Goal: Task Accomplishment & Management: Manage account settings

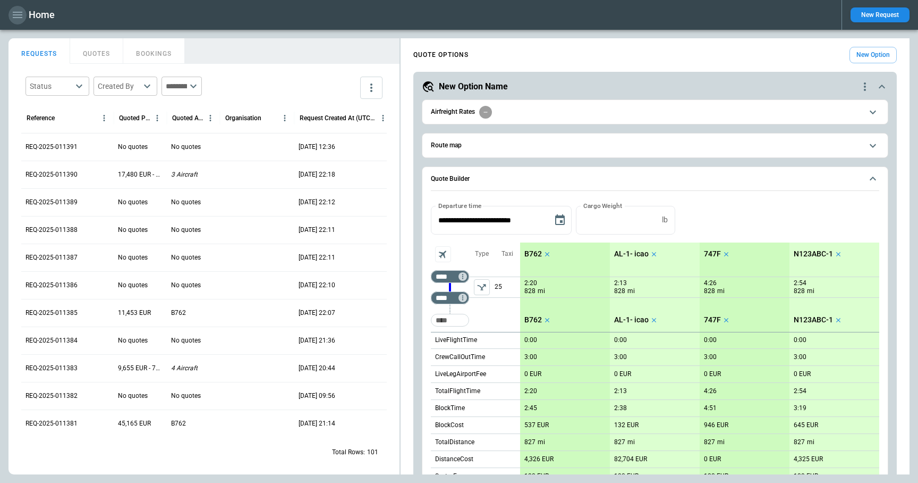
click at [17, 21] on icon "button" at bounding box center [17, 15] width 13 height 13
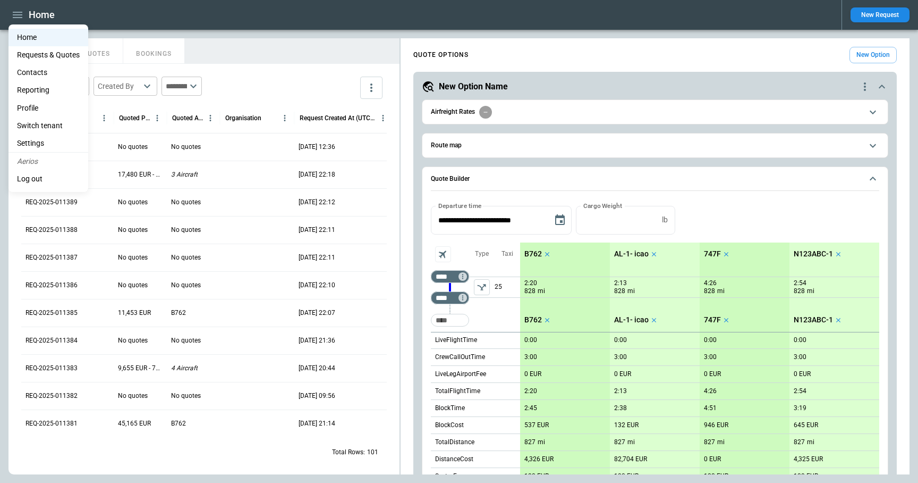
click at [49, 143] on li "Settings" at bounding box center [49, 143] width 80 height 18
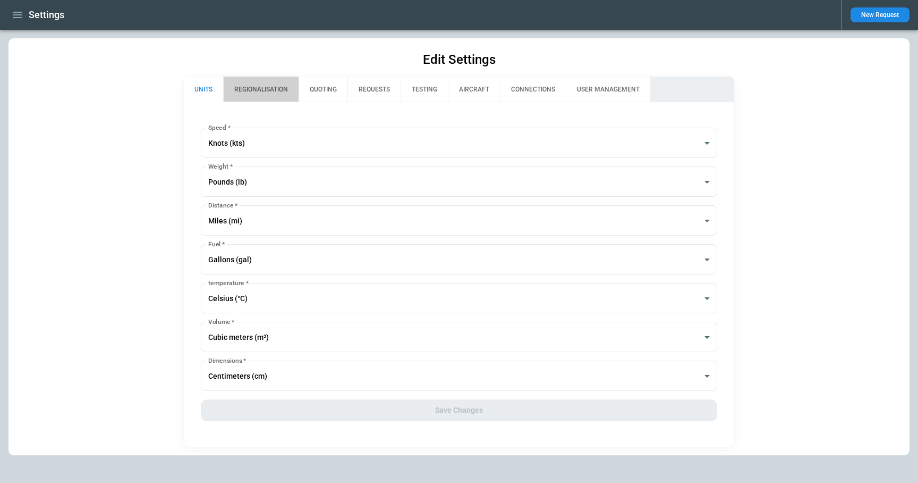
click at [258, 93] on button "REGIONALISATION" at bounding box center [260, 90] width 75 height 26
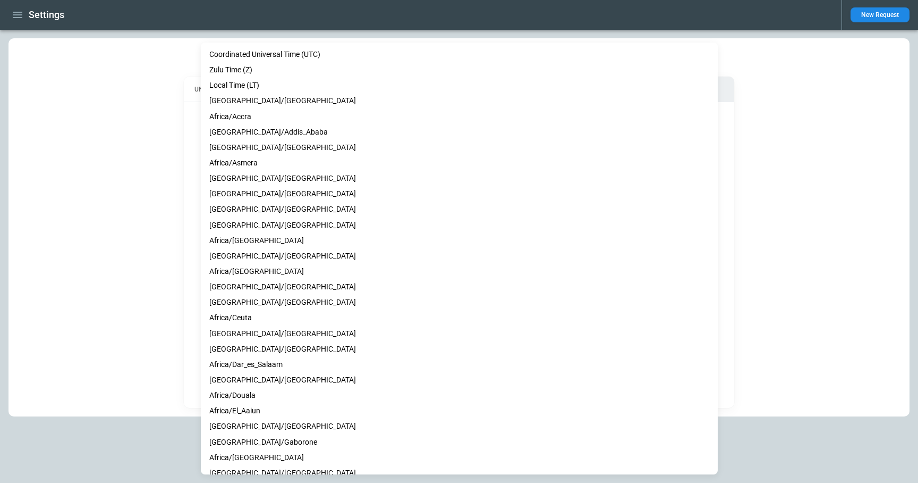
click at [259, 291] on body "**********" at bounding box center [459, 241] width 918 height 483
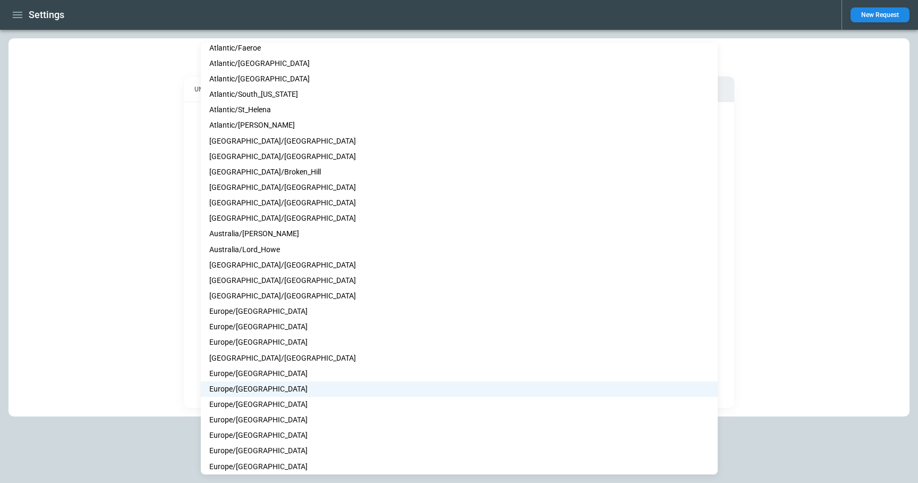
scroll to position [4607, 0]
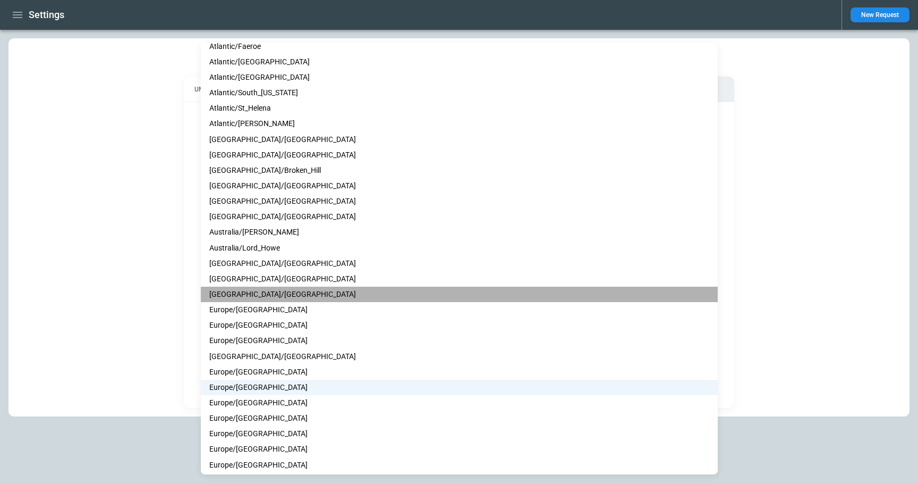
click at [263, 295] on li "Australia/Sydney" at bounding box center [459, 293] width 517 height 15
type input "**********"
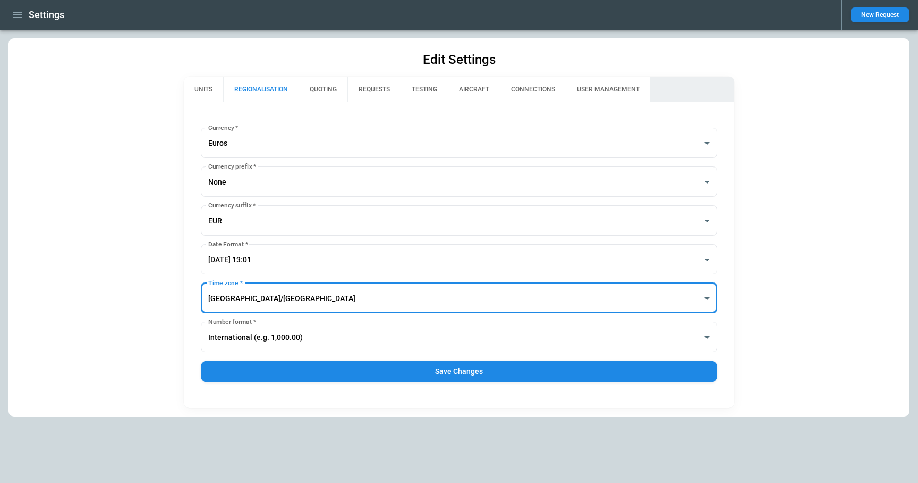
click at [378, 376] on button "Save Changes" at bounding box center [459, 371] width 517 height 22
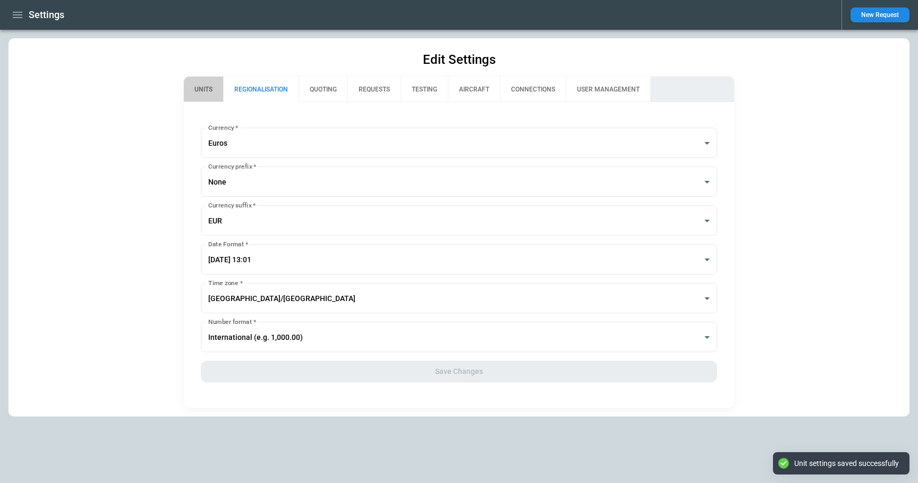
click at [198, 98] on button "UNITS" at bounding box center [203, 90] width 39 height 26
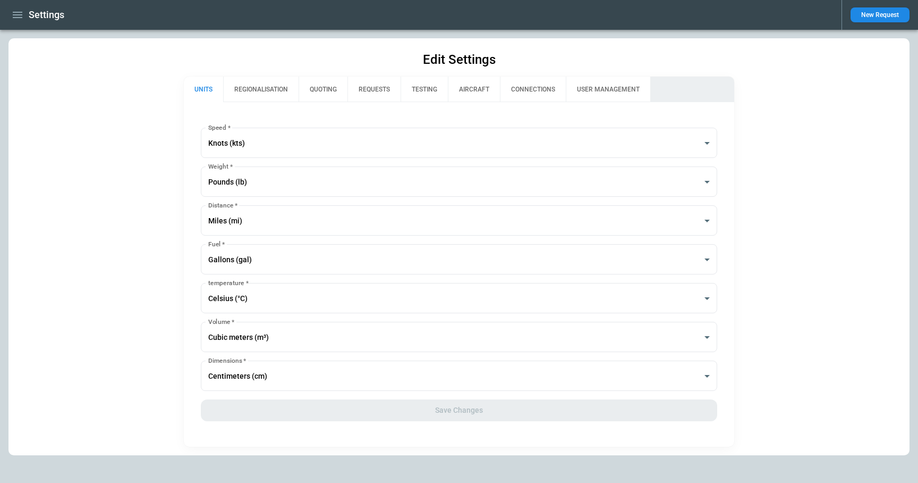
click at [253, 97] on button "REGIONALISATION" at bounding box center [260, 90] width 75 height 26
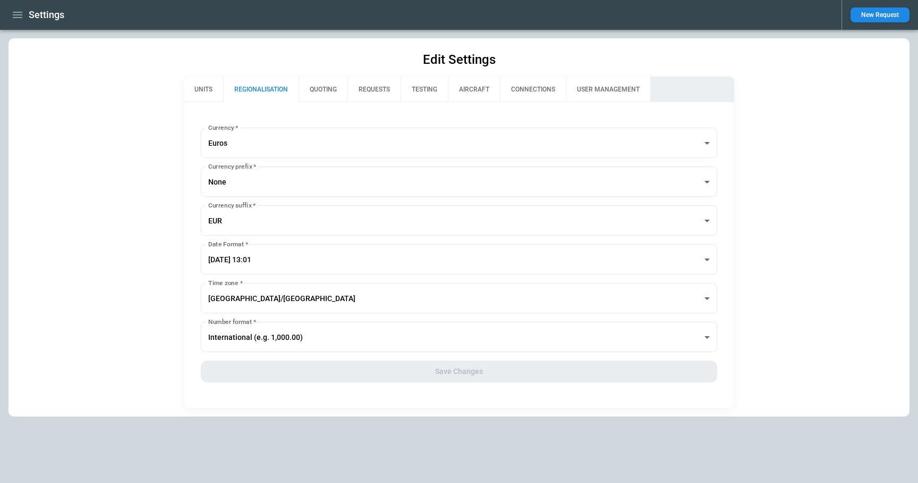
click at [22, 18] on icon "button" at bounding box center [17, 15] width 13 height 13
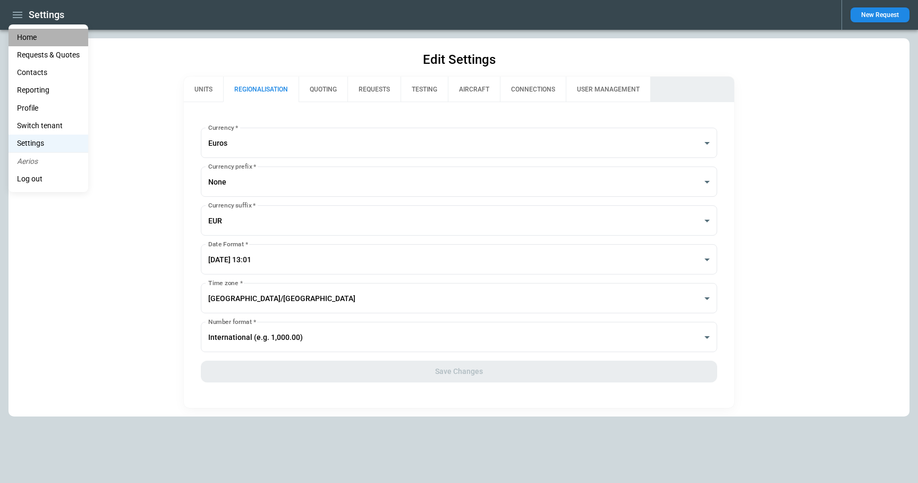
click at [28, 38] on li "Home" at bounding box center [49, 38] width 80 height 18
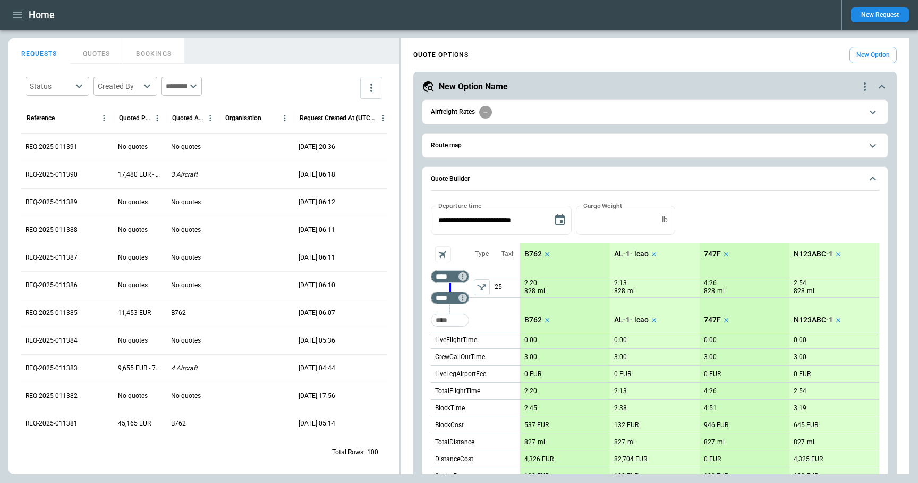
click at [401, 101] on div "**********" at bounding box center [655, 448] width 509 height 810
click at [536, 103] on div "FindBorderBarSize REQUESTS QUOTES BOOKINGS Status ​ Created By ​ ​ Reference Qu…" at bounding box center [459, 256] width 901 height 436
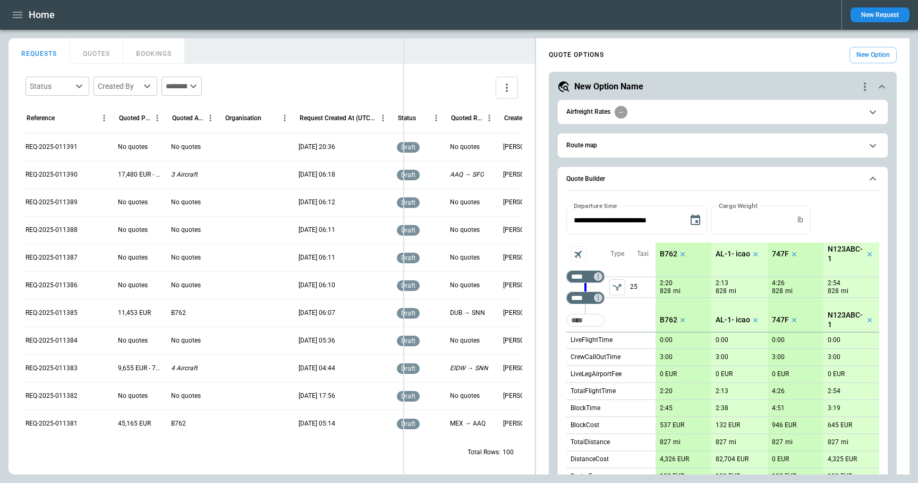
click at [403, 103] on div "FindBorderBarSize REQUESTS QUOTES BOOKINGS Status ​ Created By ​ ​ Reference Qu…" at bounding box center [459, 256] width 901 height 436
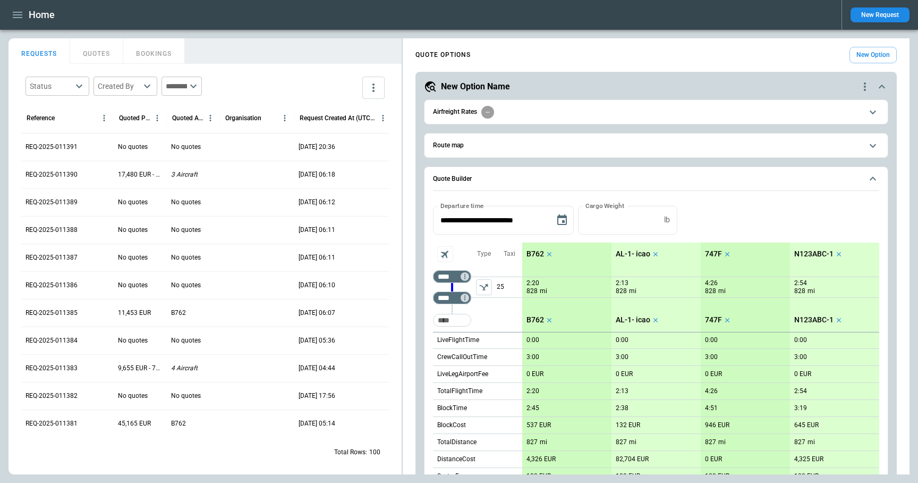
click at [867, 88] on icon "quote-option-actions" at bounding box center [865, 86] width 13 height 13
click at [823, 157] on li "Delete Quote Option" at bounding box center [825, 150] width 94 height 15
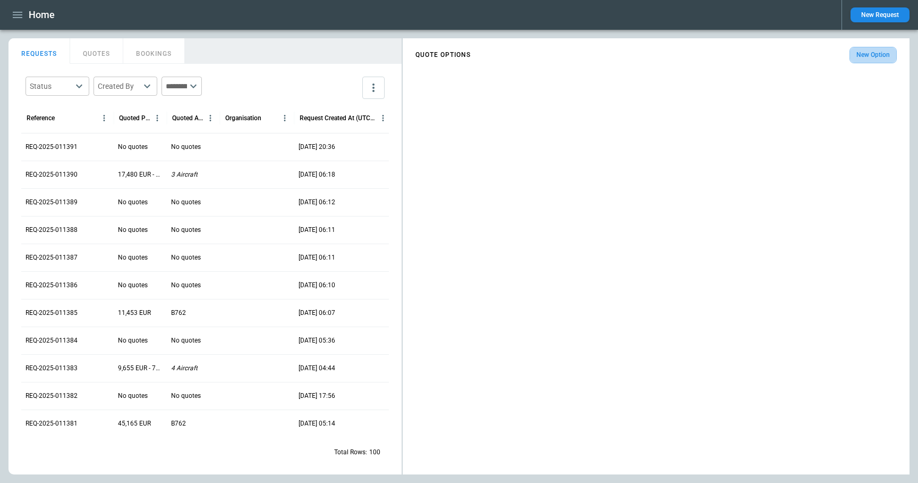
click at [869, 59] on button "New Option" at bounding box center [873, 55] width 47 height 16
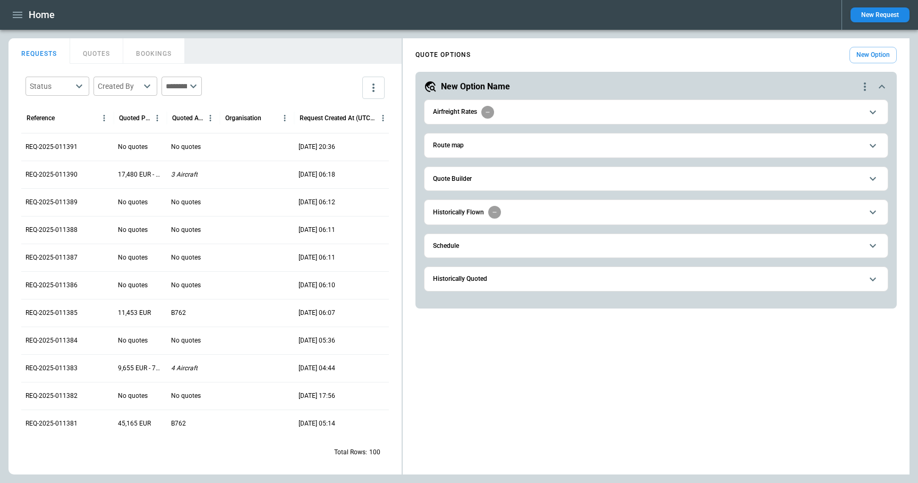
click at [474, 181] on span "Quote Builder" at bounding box center [647, 178] width 429 height 7
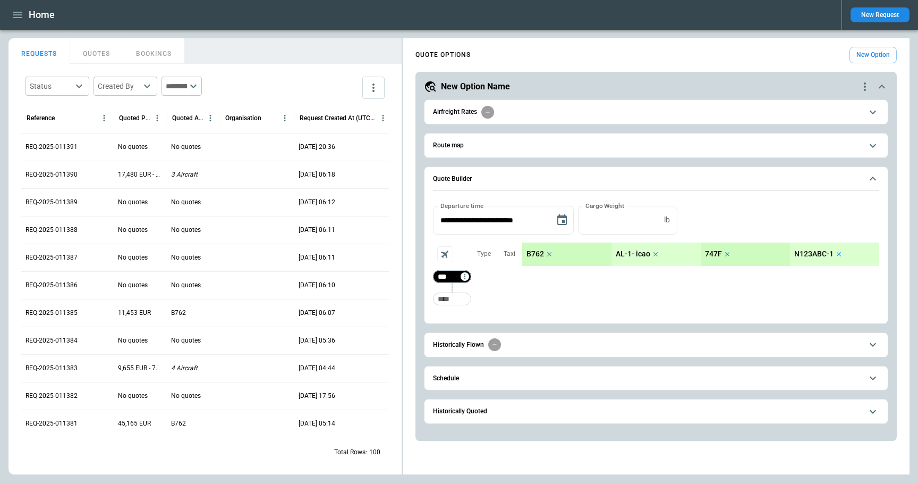
click at [442, 282] on div "*** ​" at bounding box center [452, 276] width 38 height 13
type input "***"
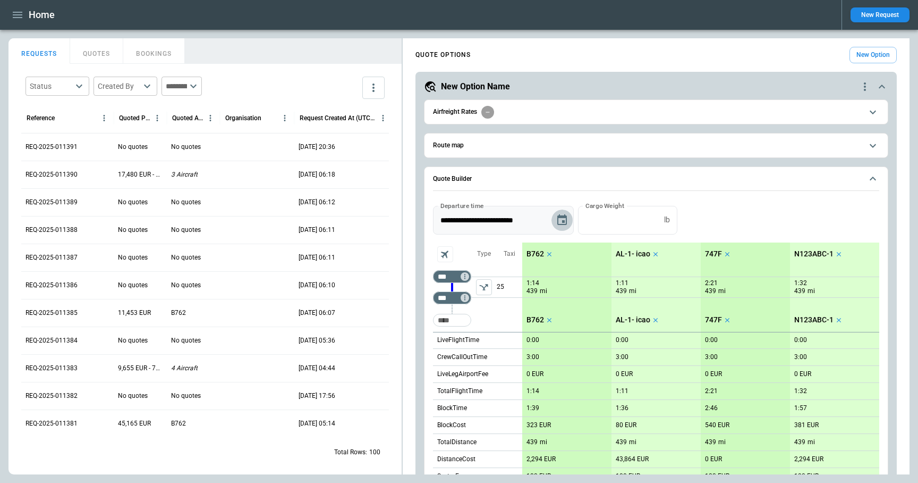
click at [561, 220] on icon "Choose date, selected date is Sep 18, 2025" at bounding box center [562, 220] width 13 height 13
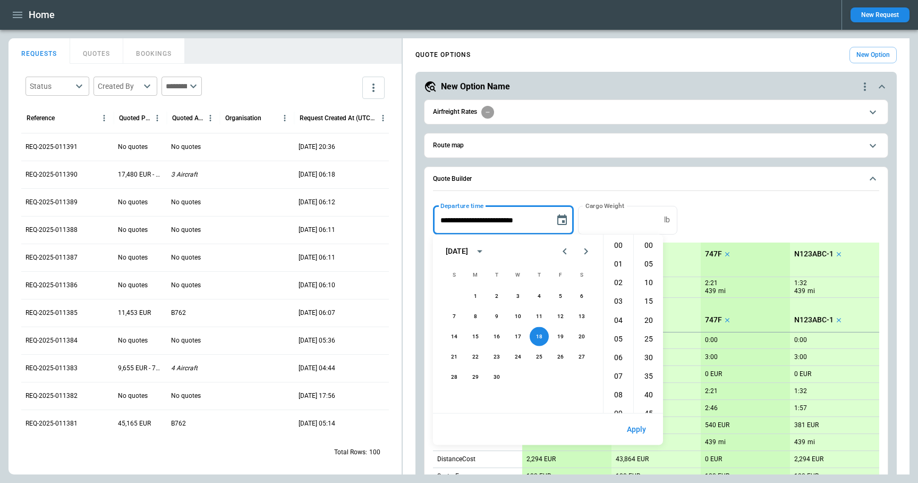
scroll to position [411, 0]
click at [564, 253] on icon "Previous month" at bounding box center [565, 251] width 13 height 13
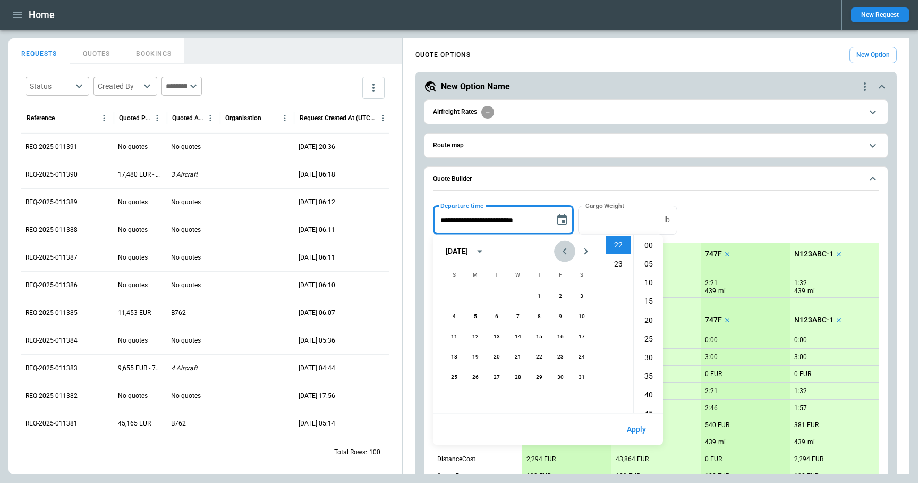
click at [564, 253] on icon "Previous month" at bounding box center [565, 251] width 13 height 13
click at [585, 255] on icon "Next month" at bounding box center [586, 251] width 13 height 13
click at [457, 314] on button "4" at bounding box center [454, 316] width 19 height 19
click at [620, 346] on li "15" at bounding box center [619, 347] width 26 height 18
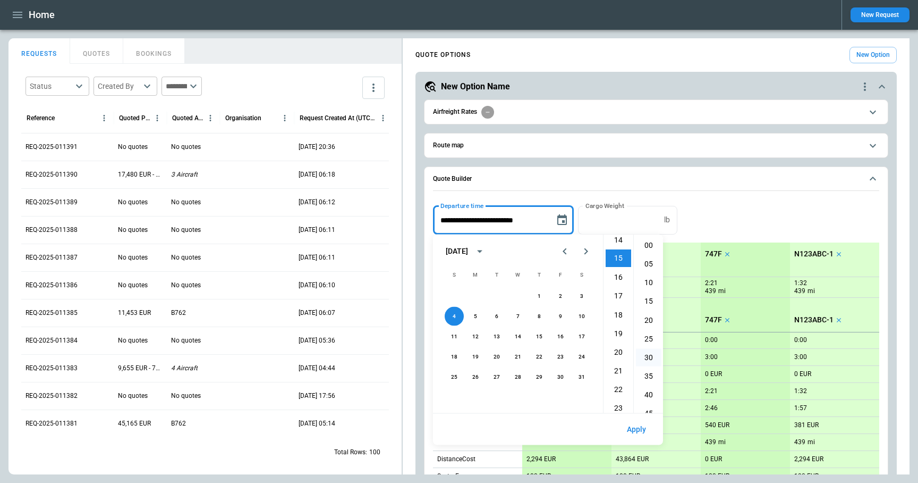
scroll to position [280, 0]
click at [654, 356] on li "30" at bounding box center [649, 357] width 26 height 18
click at [637, 430] on button "Apply" at bounding box center [637, 429] width 36 height 23
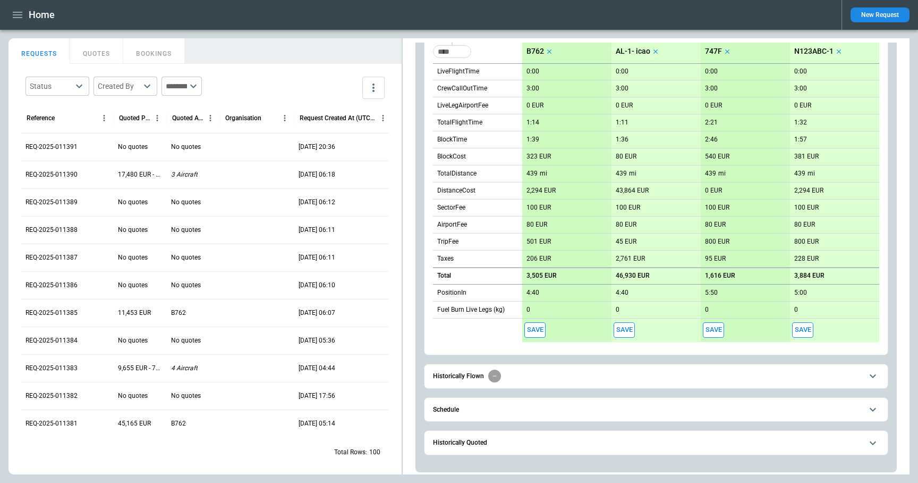
scroll to position [270, 0]
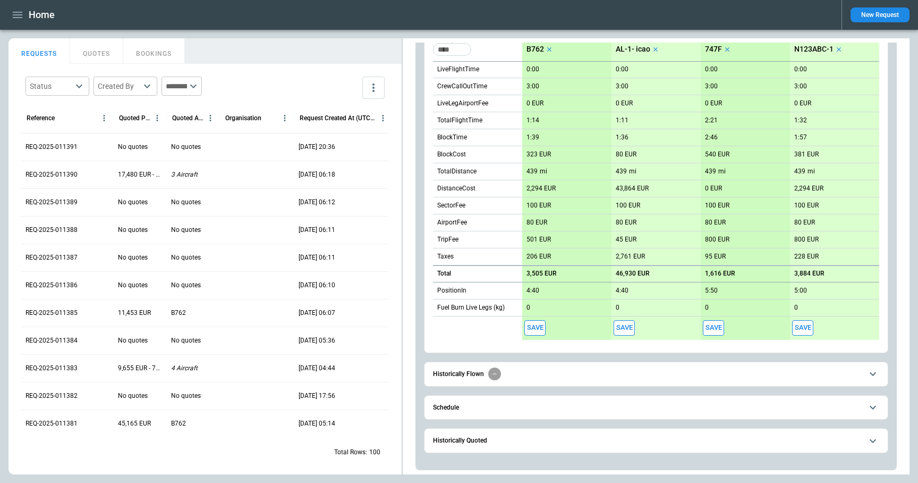
click at [504, 410] on span "Schedule" at bounding box center [647, 407] width 429 height 7
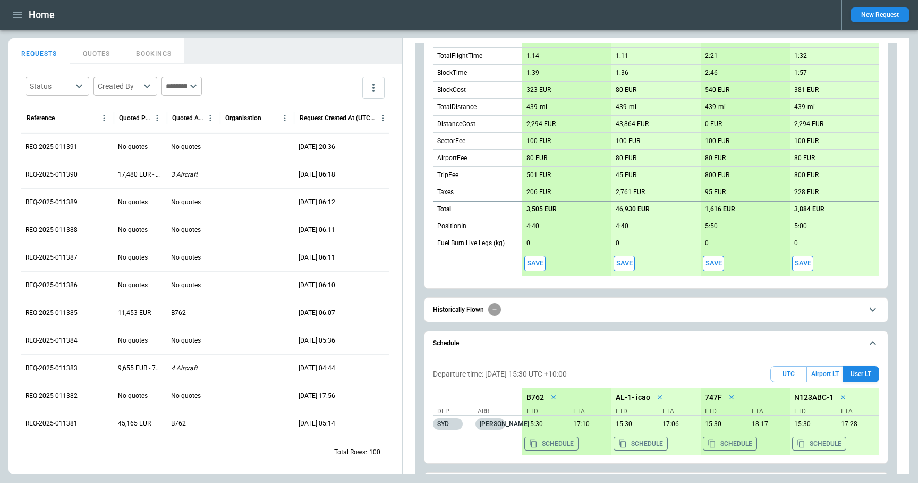
scroll to position [379, 0]
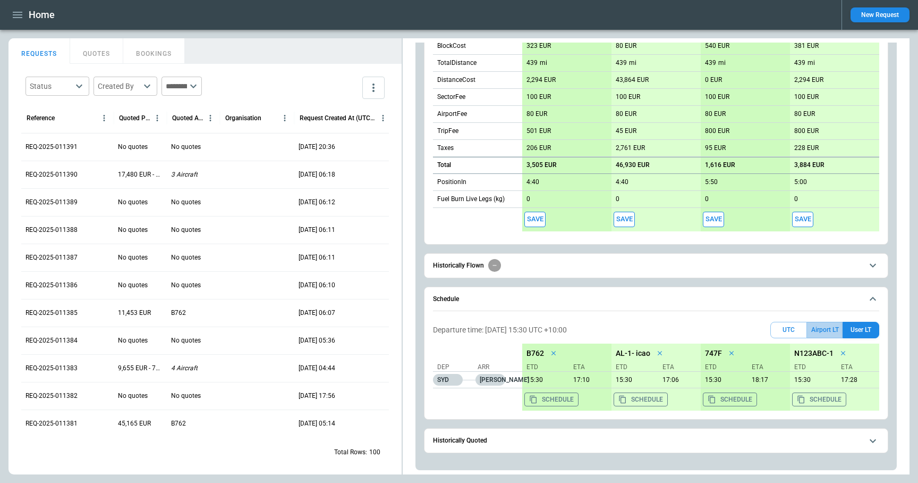
click at [825, 328] on button "Airport LT" at bounding box center [825, 329] width 36 height 16
click at [793, 328] on button "UTC" at bounding box center [789, 329] width 37 height 16
click at [821, 328] on button "Airport LT" at bounding box center [825, 329] width 36 height 16
click at [776, 332] on button "UTC" at bounding box center [789, 329] width 37 height 16
click at [822, 333] on button "Airport LT" at bounding box center [825, 329] width 36 height 16
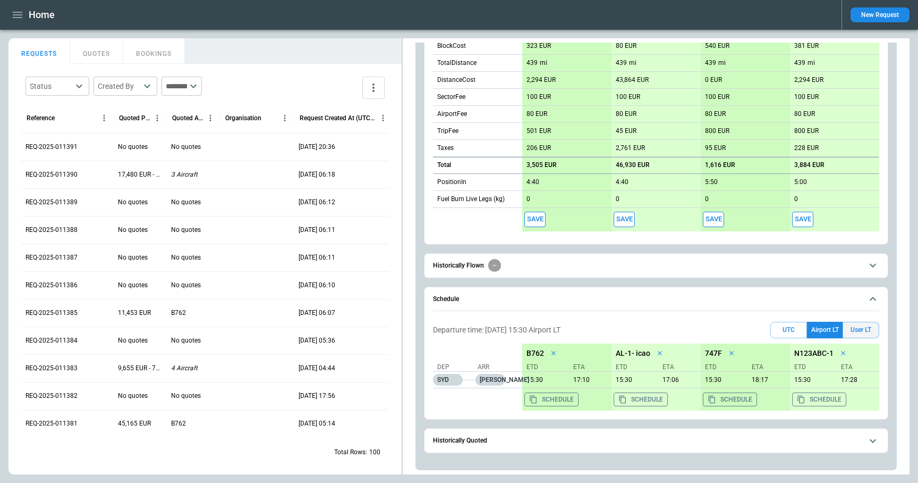
click at [859, 329] on button "User LT" at bounding box center [861, 329] width 37 height 16
click at [784, 325] on button "UTC" at bounding box center [789, 329] width 37 height 16
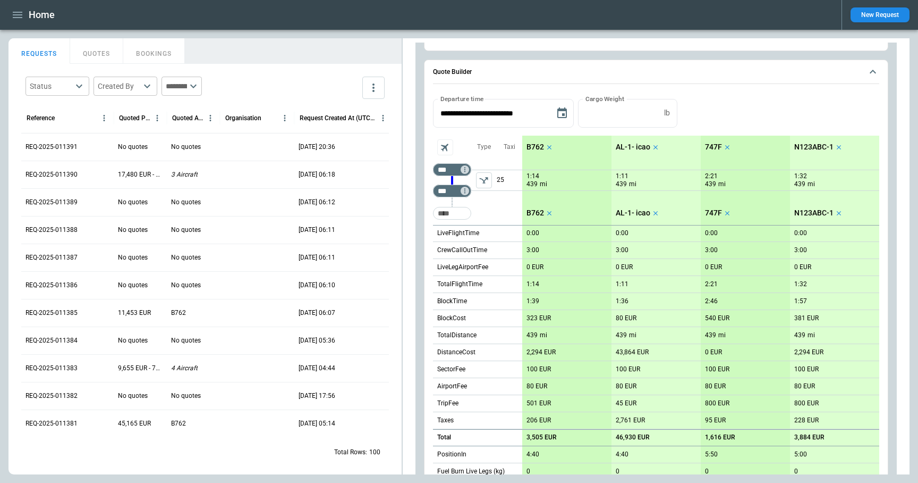
scroll to position [94, 0]
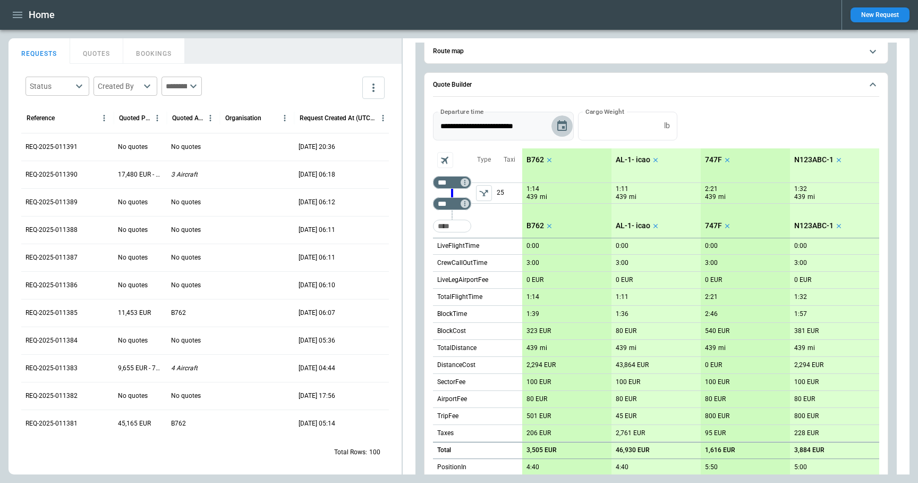
click at [563, 126] on icon "Choose date, selected date is May 4, 2025" at bounding box center [562, 125] width 10 height 11
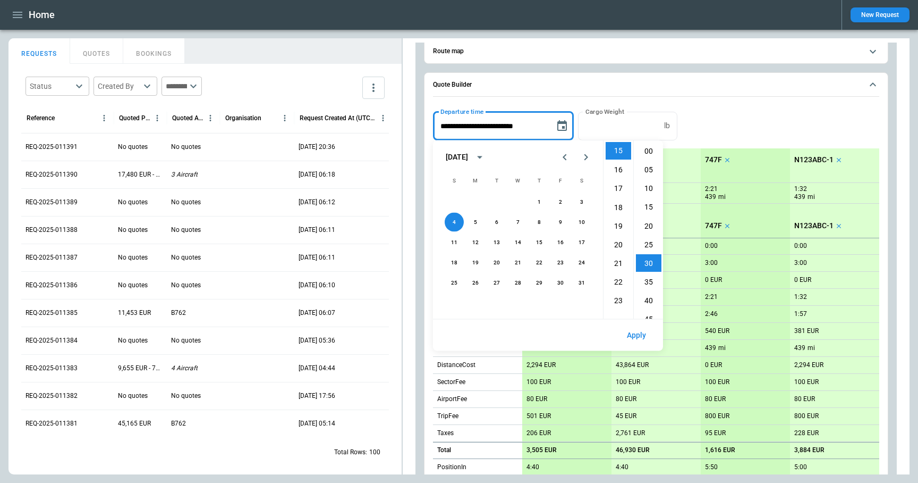
scroll to position [112, 0]
click at [618, 173] on li "16" at bounding box center [619, 170] width 26 height 18
click at [637, 335] on button "Apply" at bounding box center [637, 335] width 36 height 23
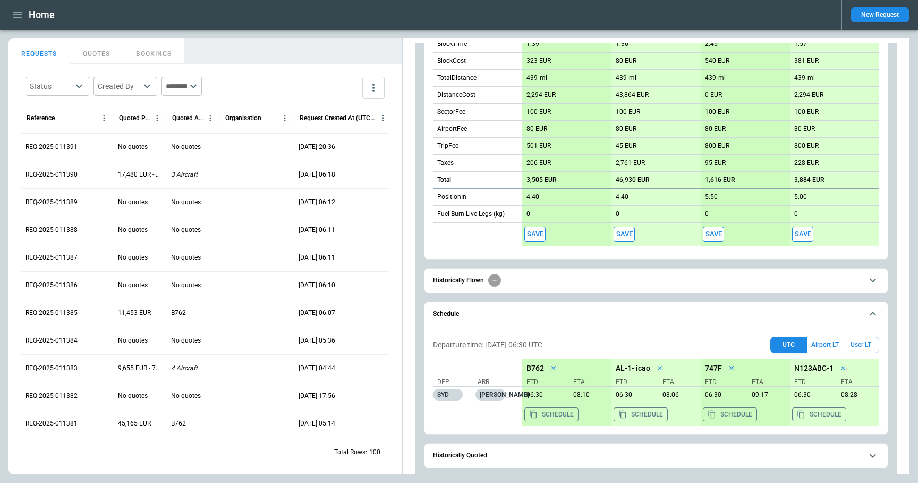
scroll to position [379, 0]
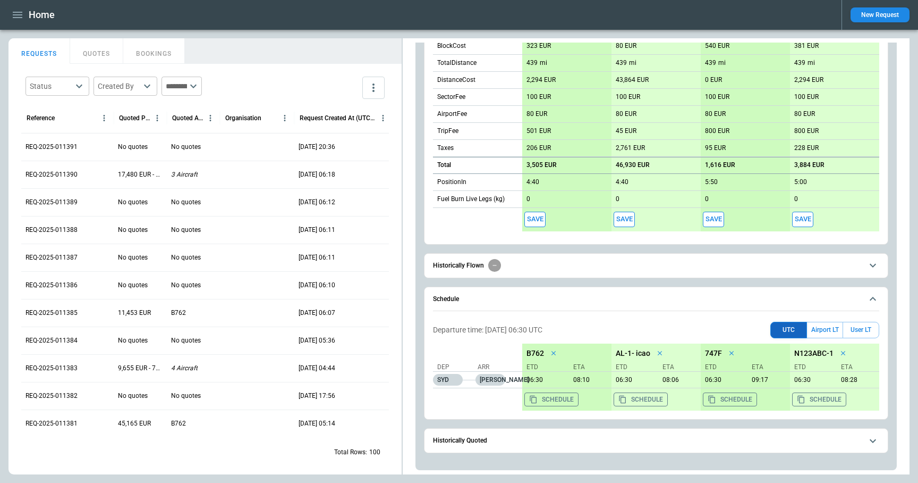
click at [784, 331] on button "UTC" at bounding box center [789, 329] width 37 height 16
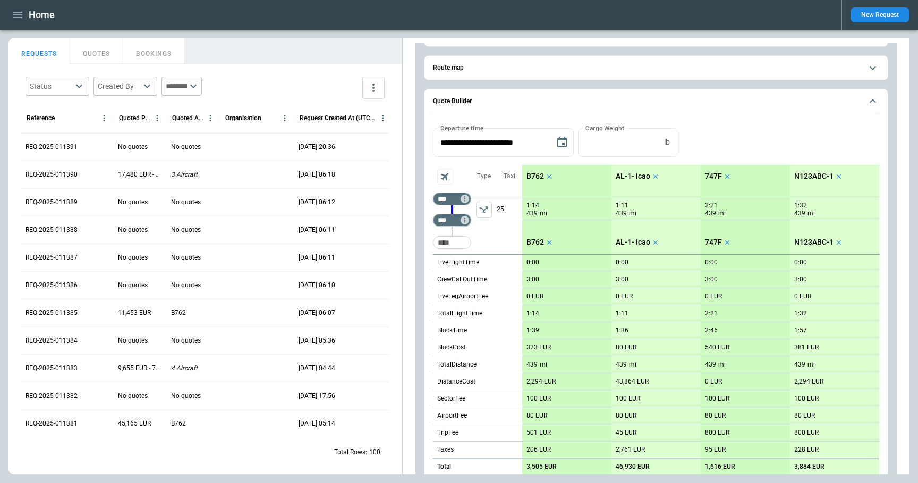
scroll to position [71, 0]
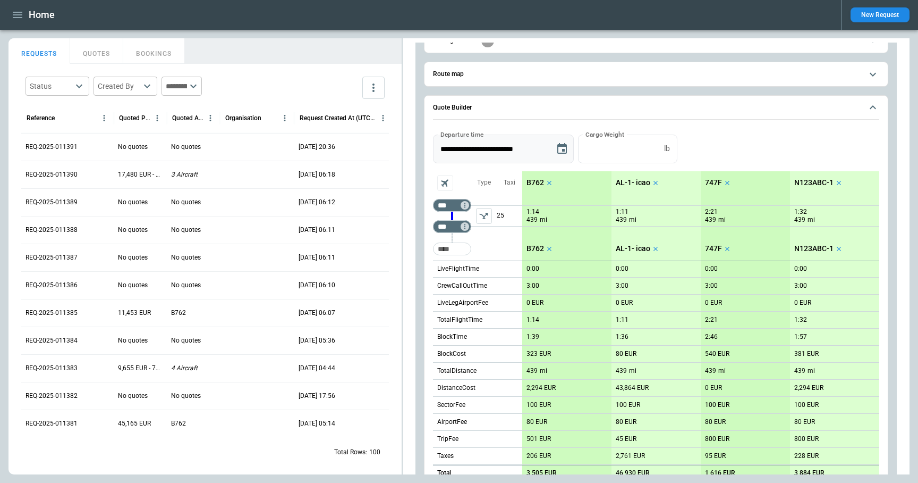
click at [564, 149] on icon "Choose date, selected date is May 4, 2025" at bounding box center [562, 148] width 10 height 11
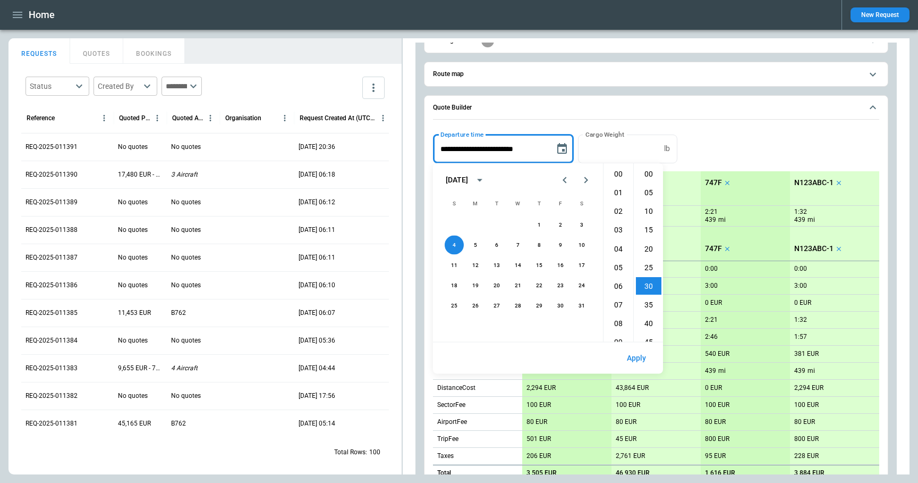
scroll to position [112, 0]
click at [621, 198] on li "15" at bounding box center [619, 201] width 26 height 18
click at [639, 356] on button "Apply" at bounding box center [637, 357] width 36 height 23
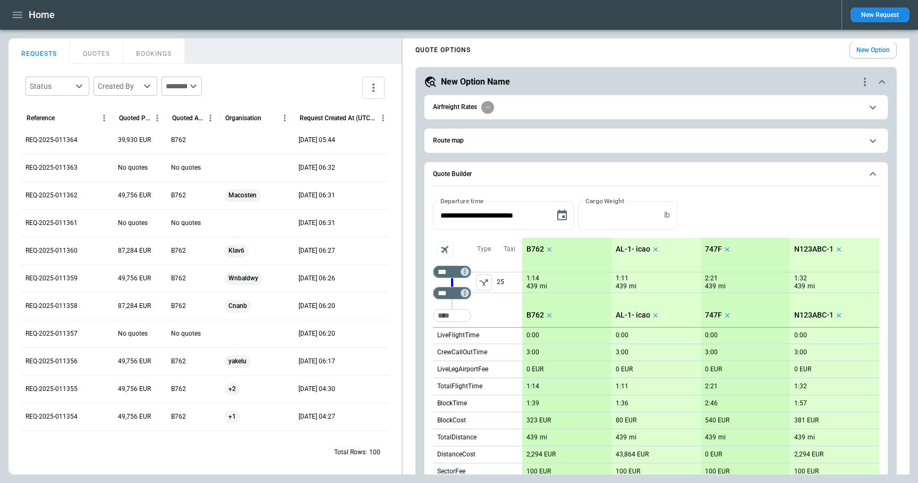
scroll to position [0, 0]
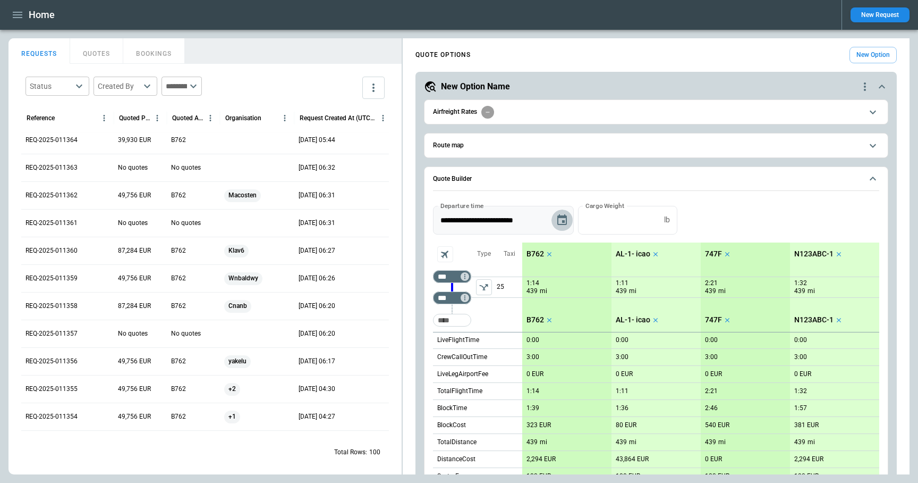
click at [562, 219] on icon "Choose date, selected date is May 4, 2025" at bounding box center [562, 220] width 13 height 13
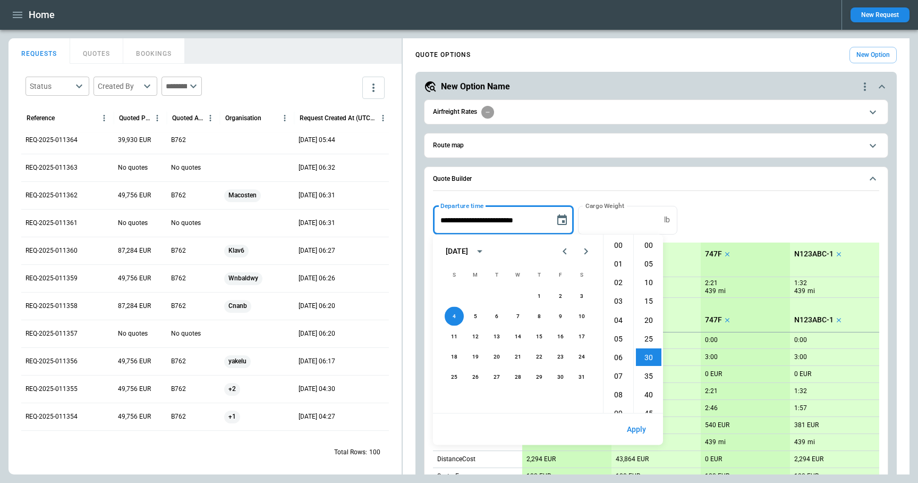
scroll to position [112, 0]
click at [613, 269] on li "16" at bounding box center [619, 264] width 26 height 18
type input "**********"
click at [645, 429] on button "Apply" at bounding box center [637, 429] width 36 height 23
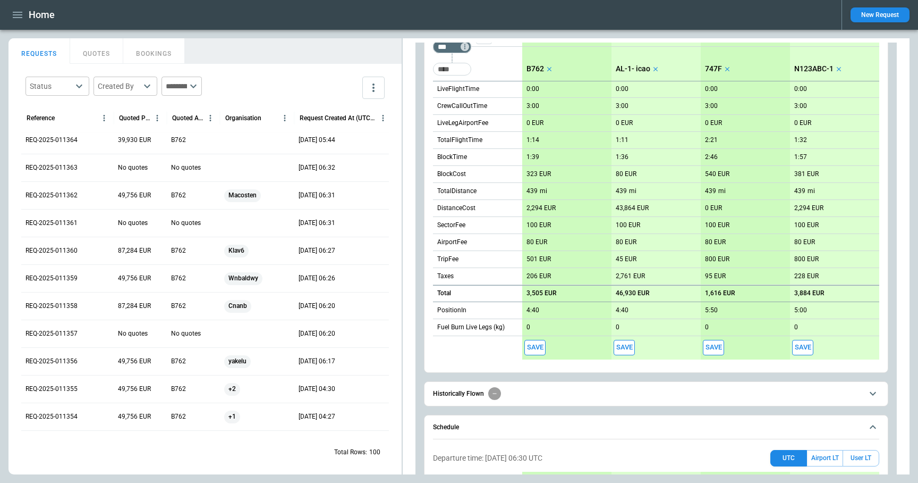
scroll to position [379, 0]
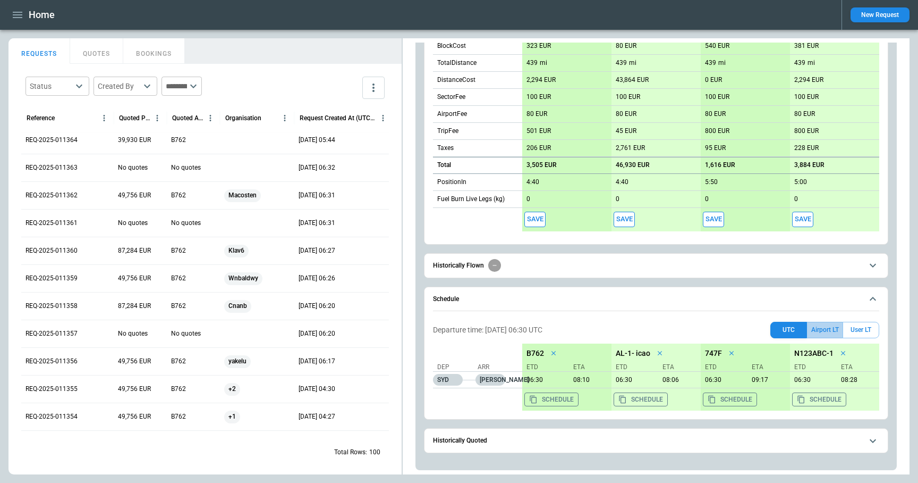
click at [830, 329] on button "Airport LT" at bounding box center [825, 329] width 36 height 16
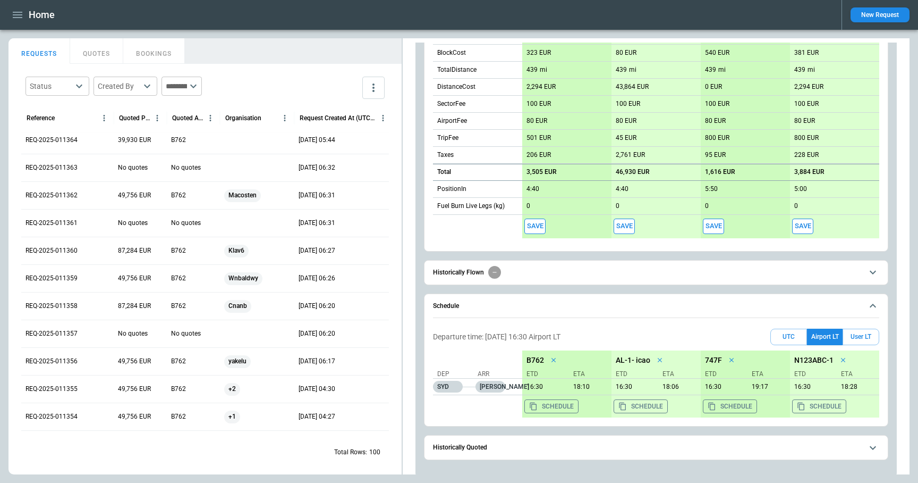
scroll to position [374, 0]
click at [15, 11] on icon "button" at bounding box center [17, 15] width 13 height 13
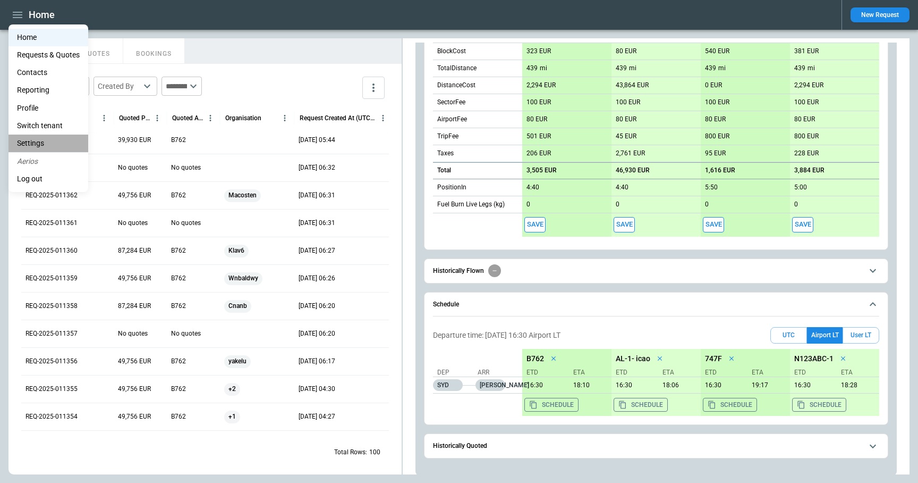
click at [49, 144] on li "Settings" at bounding box center [49, 143] width 80 height 18
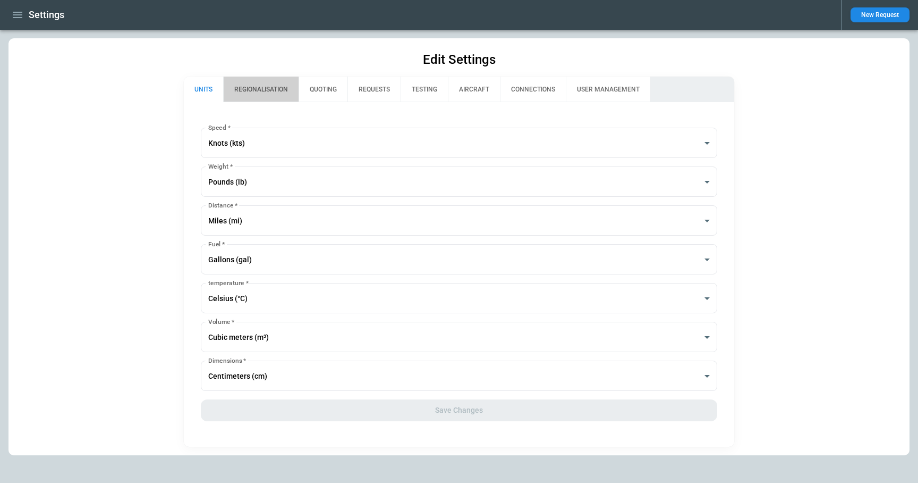
click at [260, 92] on button "REGIONALISATION" at bounding box center [260, 90] width 75 height 26
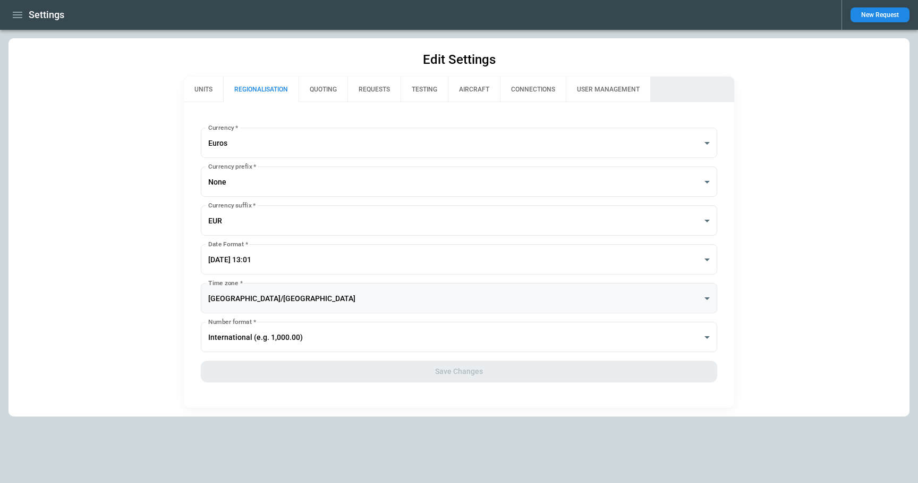
click at [246, 288] on body "**********" at bounding box center [459, 241] width 918 height 483
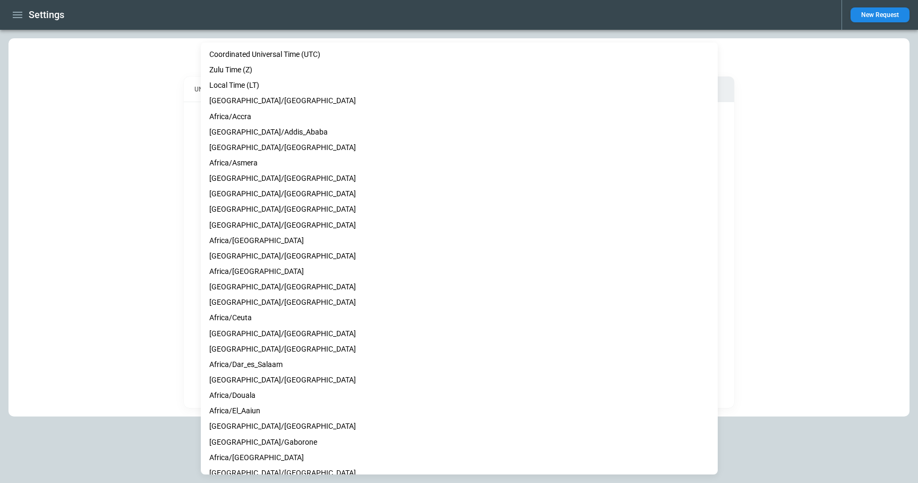
click at [108, 260] on div at bounding box center [459, 241] width 918 height 483
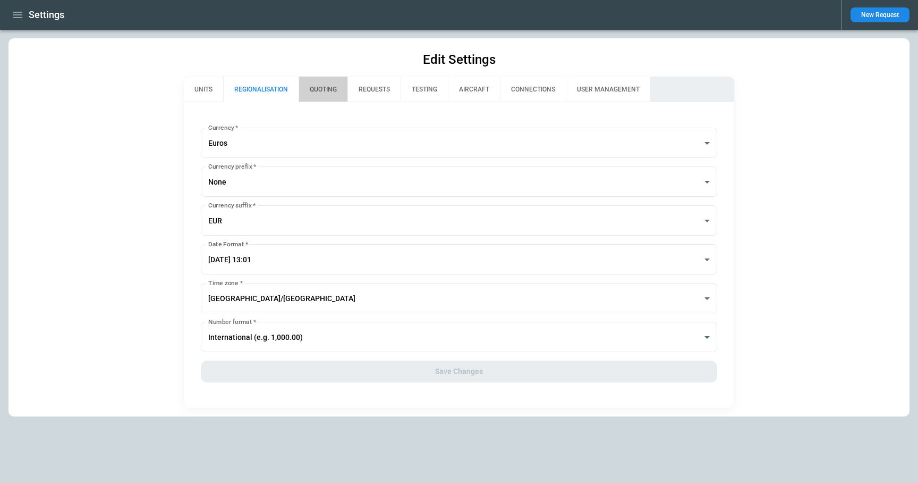
click at [323, 90] on button "QUOTING" at bounding box center [323, 90] width 49 height 26
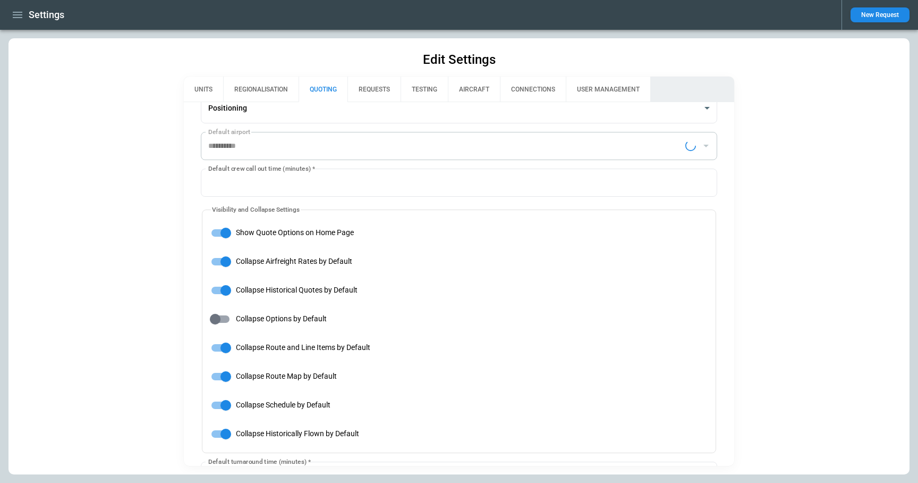
type input "**********"
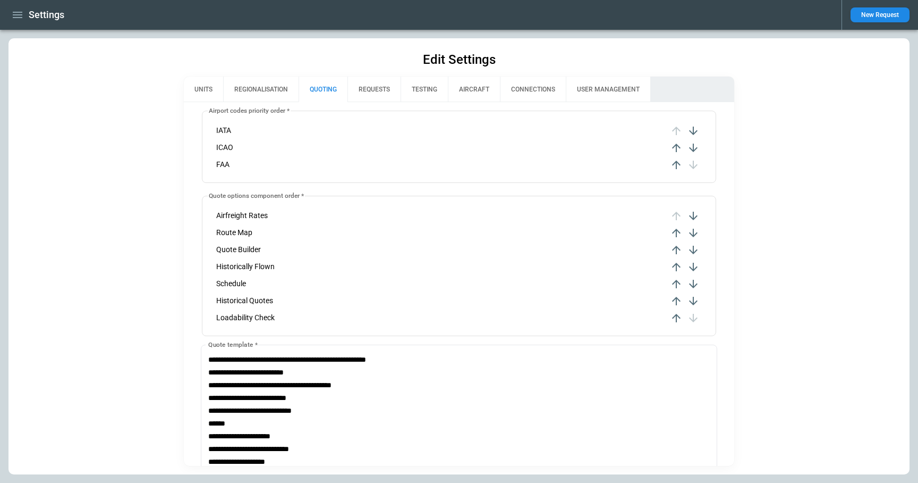
scroll to position [255, 0]
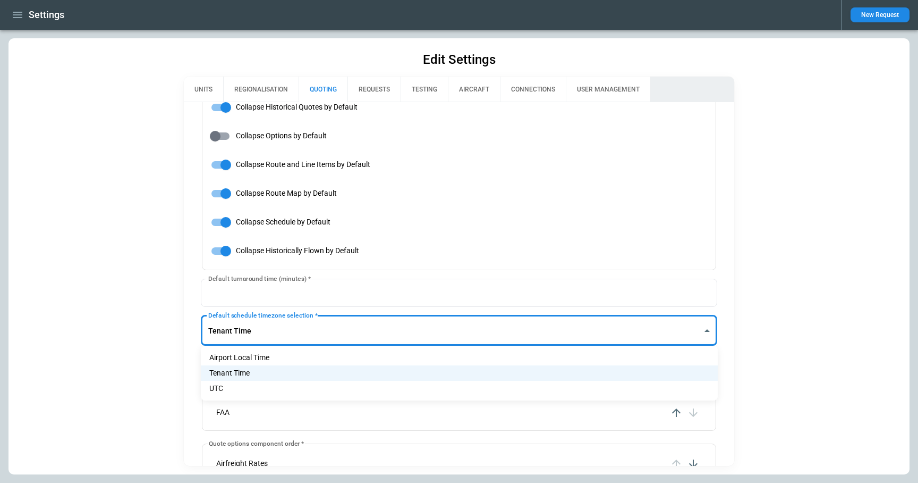
click at [274, 323] on body "**********" at bounding box center [459, 241] width 918 height 483
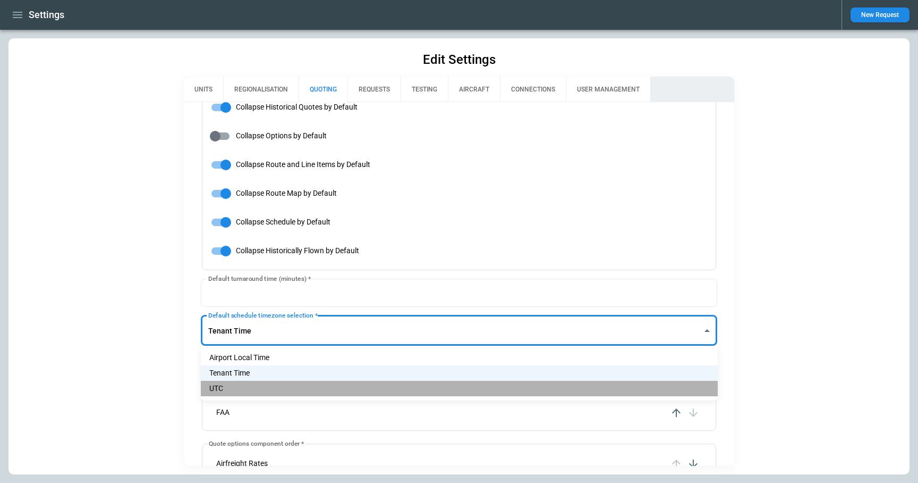
click at [264, 384] on li "UTC" at bounding box center [459, 387] width 517 height 15
type input "***"
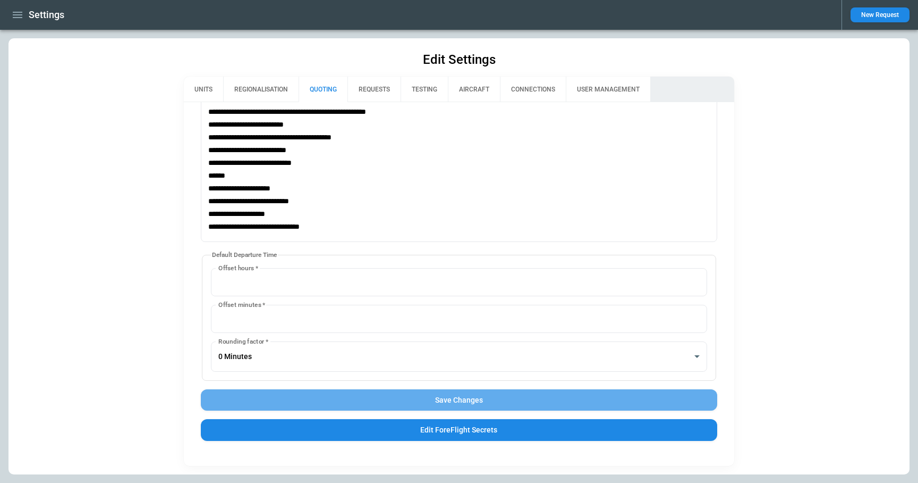
click at [459, 408] on button "Save Changes" at bounding box center [459, 400] width 517 height 22
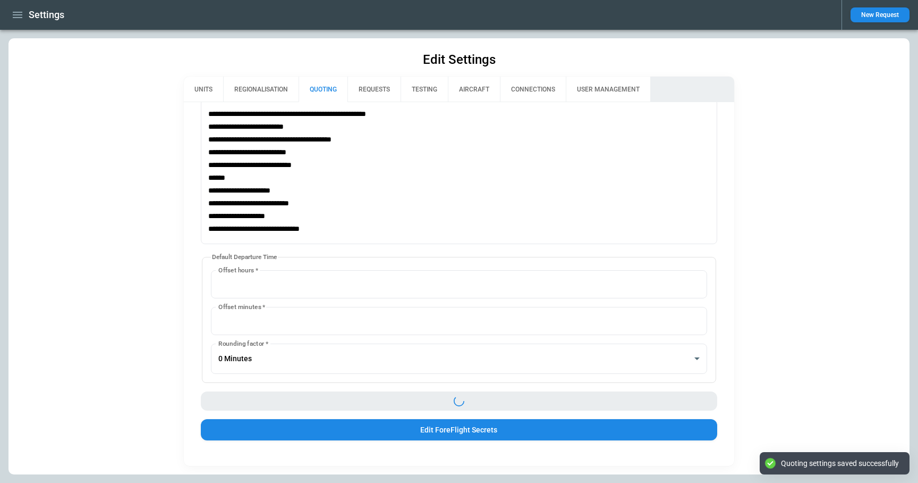
scroll to position [750, 0]
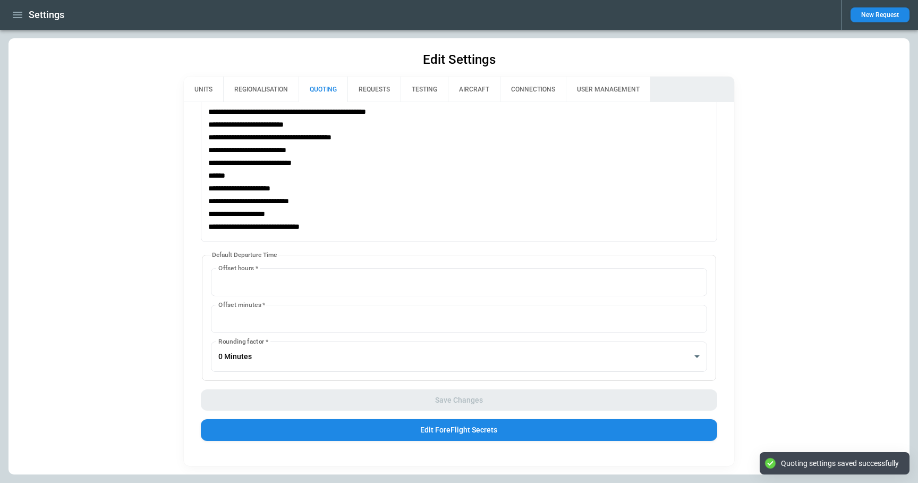
click at [14, 17] on icon "button" at bounding box center [18, 15] width 10 height 6
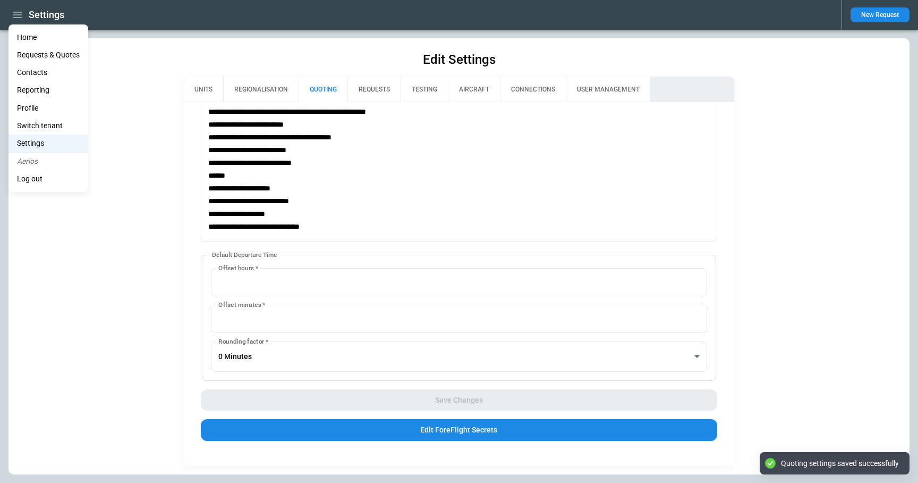
click at [30, 37] on li "Home" at bounding box center [49, 38] width 80 height 18
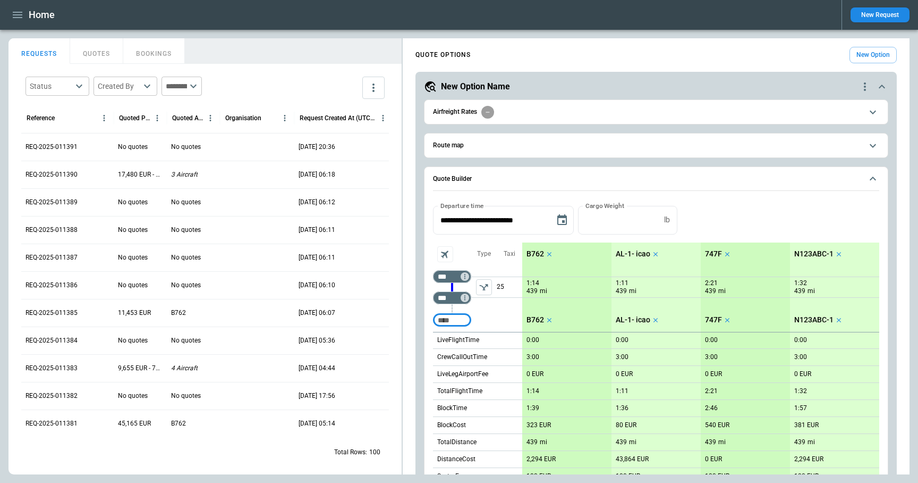
click at [865, 84] on icon "quote-option-actions" at bounding box center [865, 86] width 13 height 13
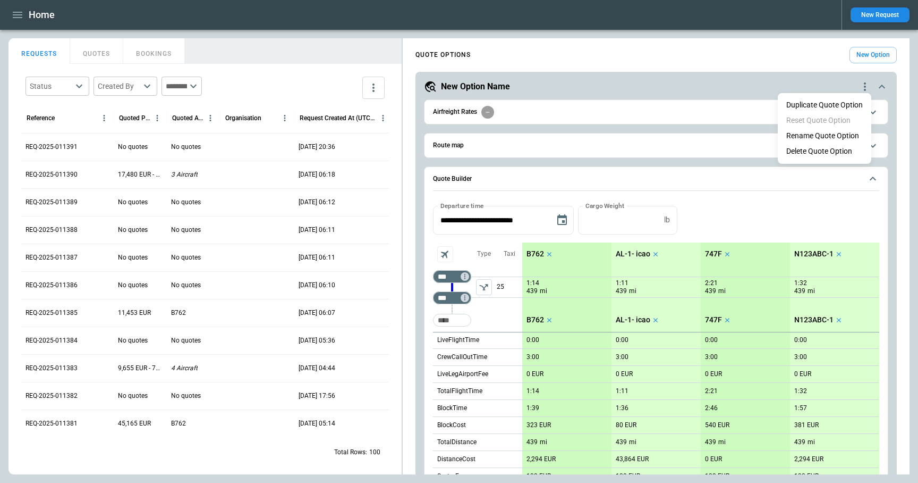
click at [839, 150] on li "Delete Quote Option" at bounding box center [825, 150] width 94 height 15
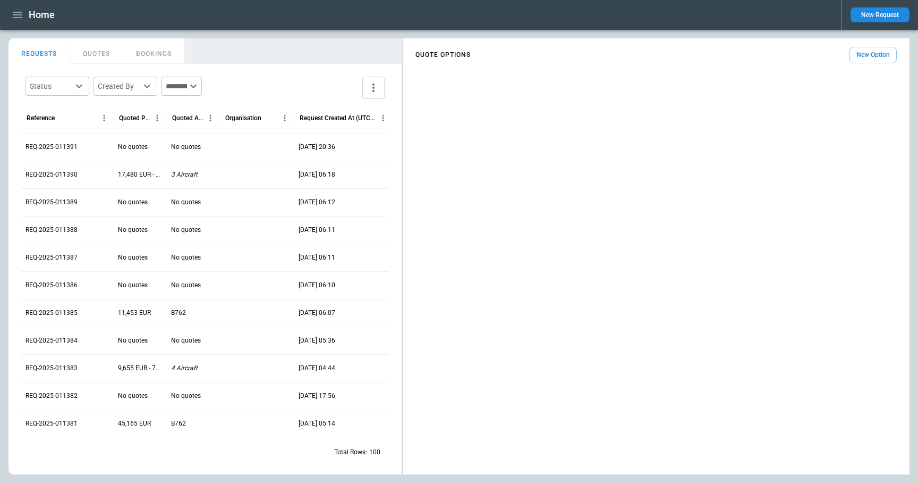
click at [878, 55] on button "New Option" at bounding box center [873, 55] width 47 height 16
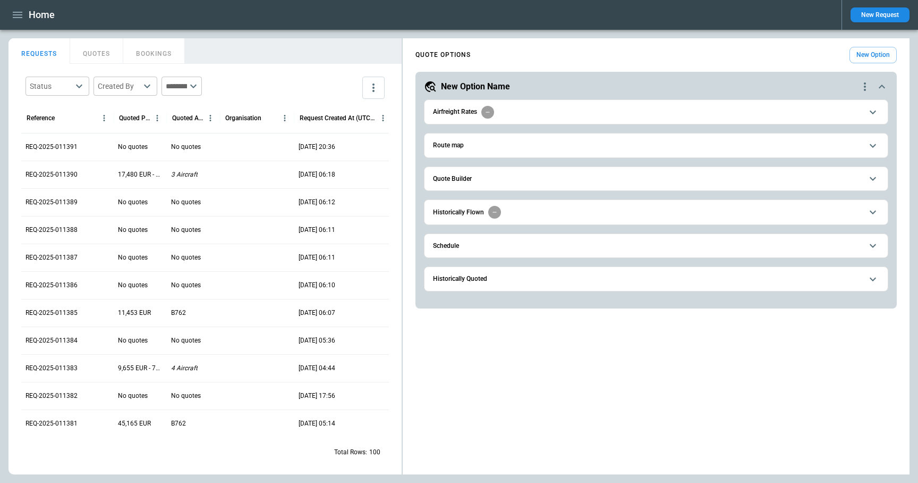
click at [513, 176] on span "Quote Builder" at bounding box center [647, 178] width 429 height 7
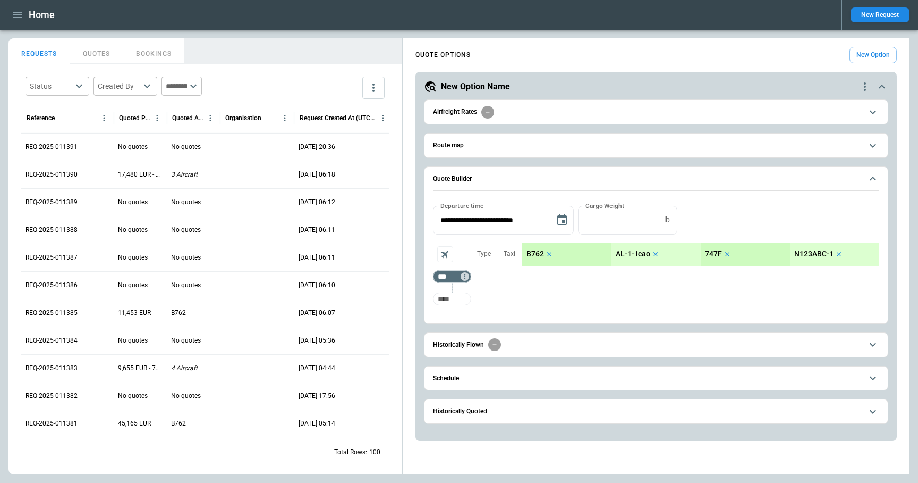
click at [460, 297] on input "Too short" at bounding box center [452, 298] width 34 height 19
type input "*"
type input "***"
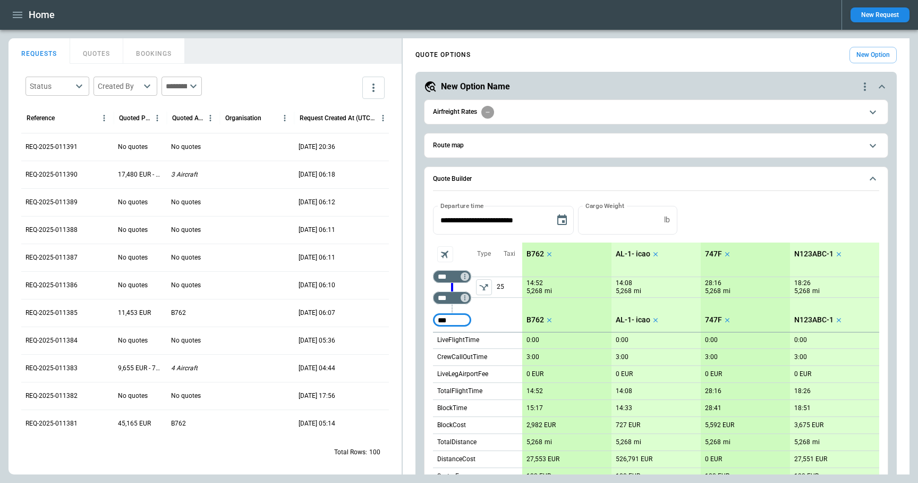
type input "***"
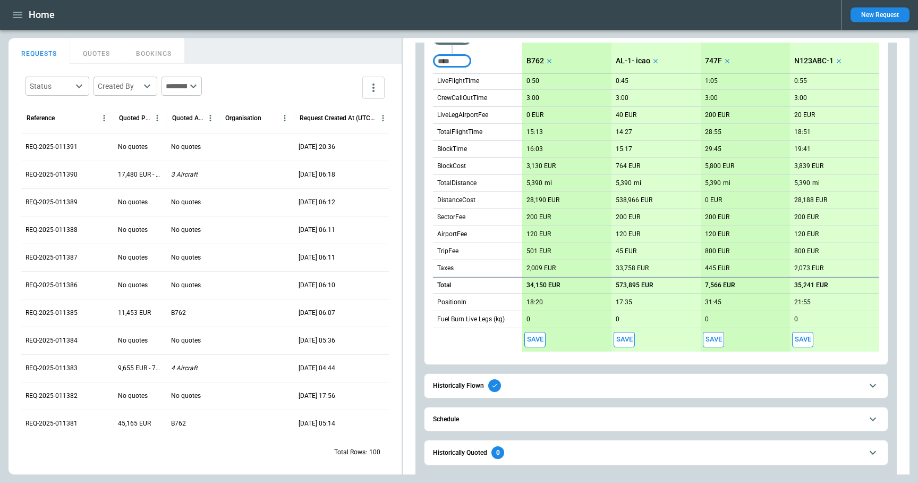
scroll to position [292, 0]
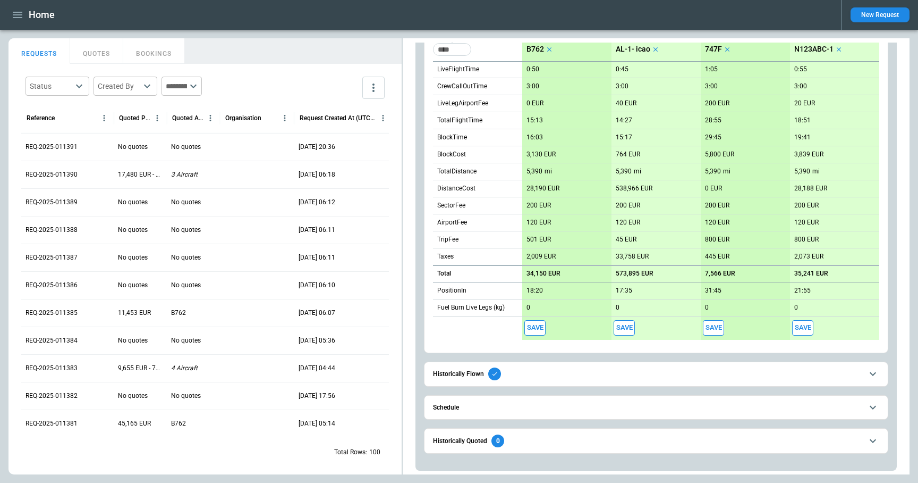
click at [528, 410] on button "Schedule" at bounding box center [656, 407] width 446 height 24
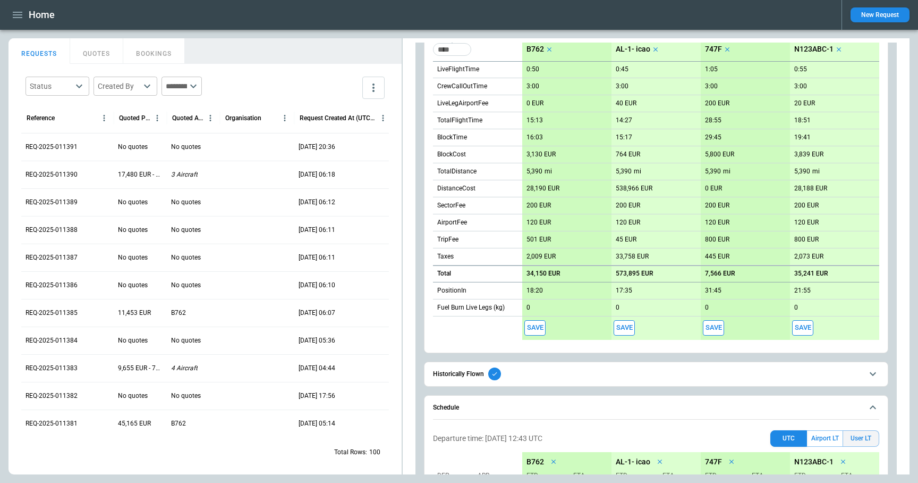
click at [861, 435] on button "User LT" at bounding box center [861, 438] width 37 height 16
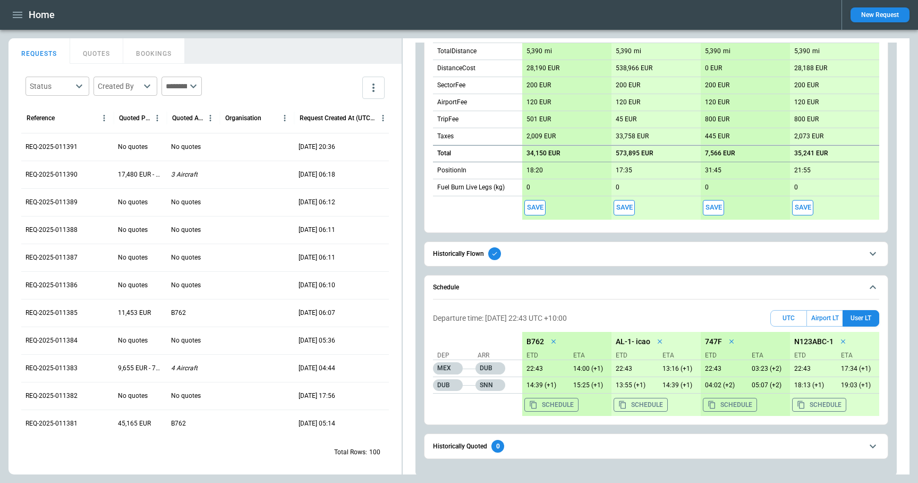
scroll to position [417, 0]
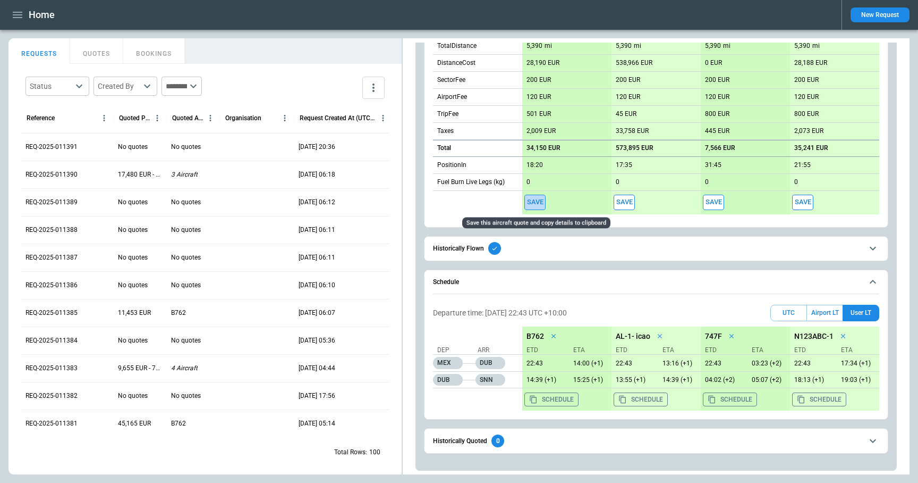
click at [540, 203] on button "Save" at bounding box center [534, 201] width 21 height 15
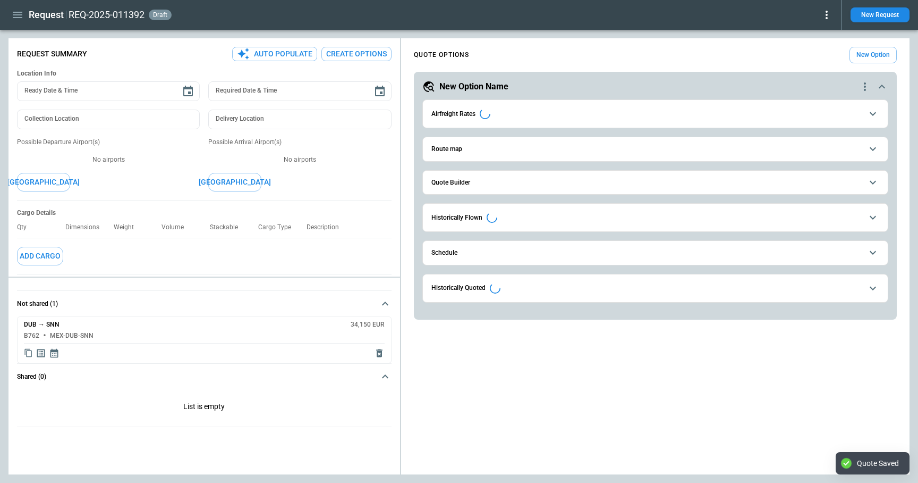
type textarea "*"
type input "**********"
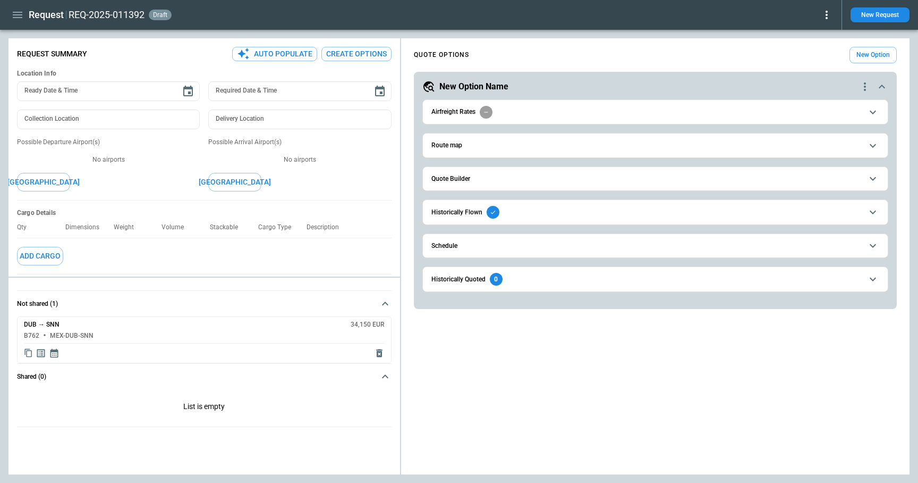
click at [495, 247] on span "Schedule" at bounding box center [647, 245] width 431 height 7
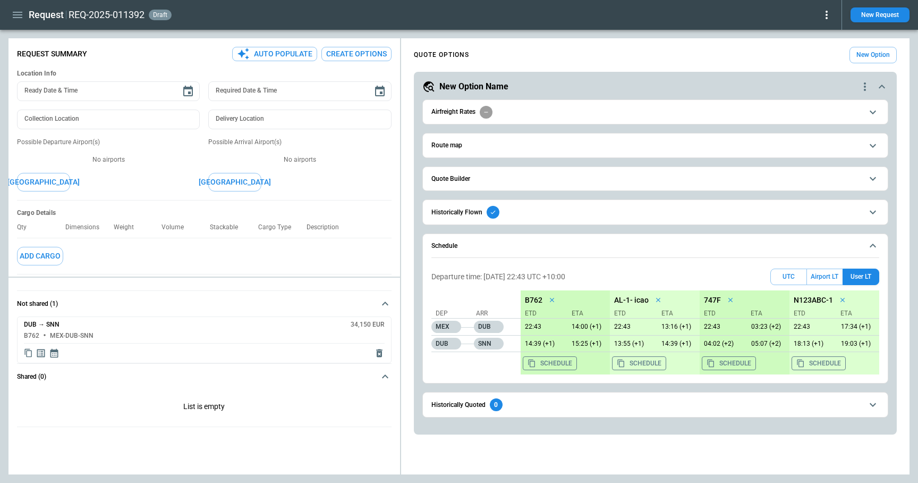
click at [55, 354] on icon "Display quote schedule" at bounding box center [54, 353] width 11 height 11
click at [148, 328] on div at bounding box center [459, 241] width 918 height 483
click at [11, 10] on icon "button" at bounding box center [17, 15] width 13 height 13
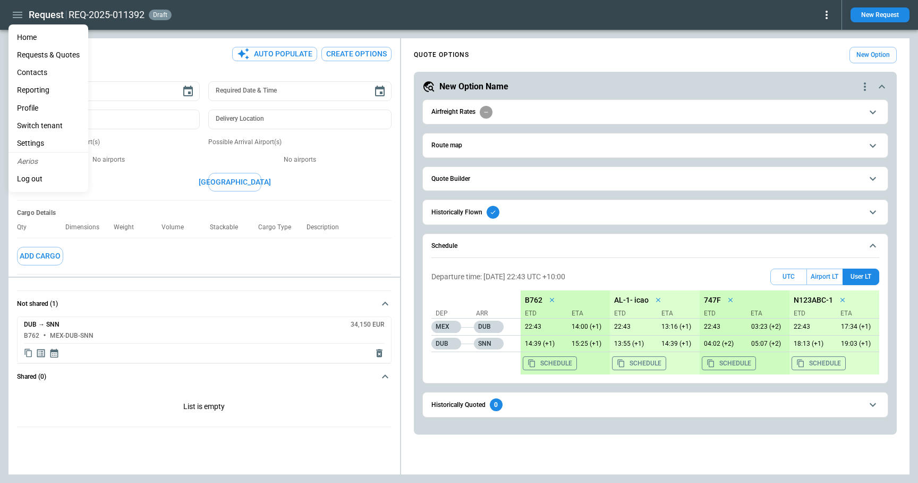
click at [56, 143] on li "Settings" at bounding box center [49, 143] width 80 height 18
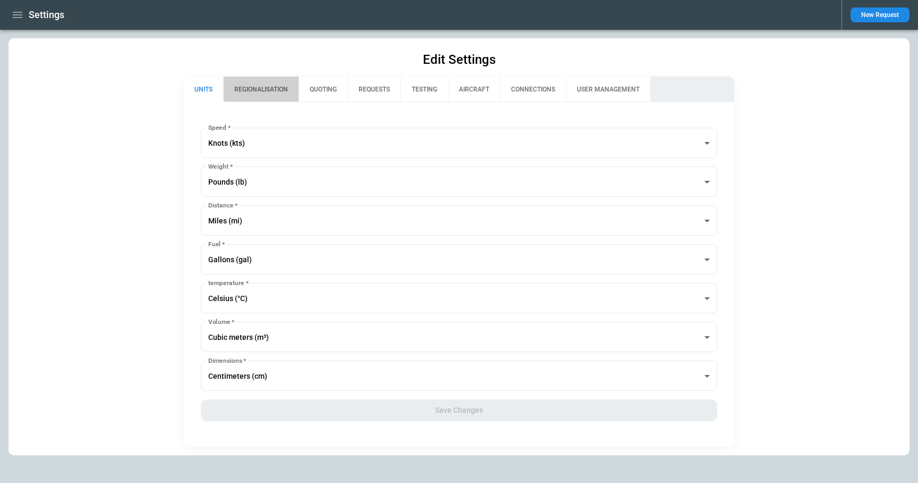
click at [267, 92] on button "REGIONALISATION" at bounding box center [260, 90] width 75 height 26
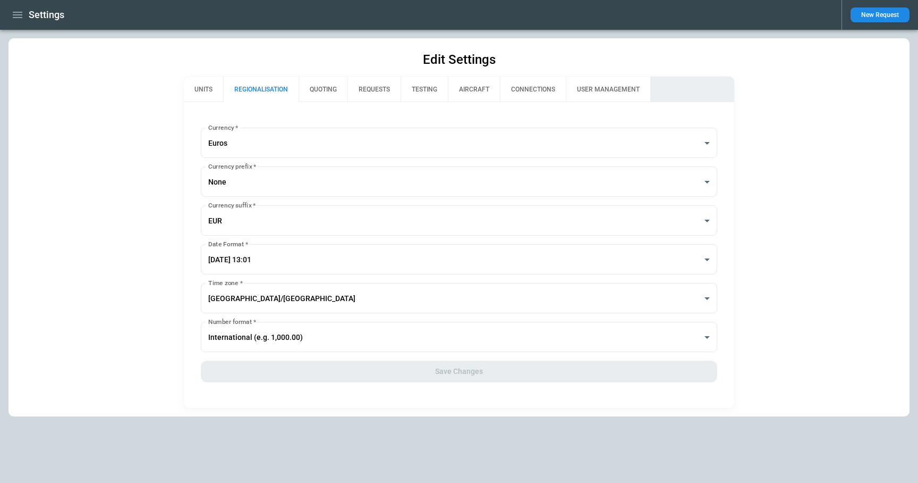
click at [314, 94] on button "QUOTING" at bounding box center [323, 90] width 49 height 26
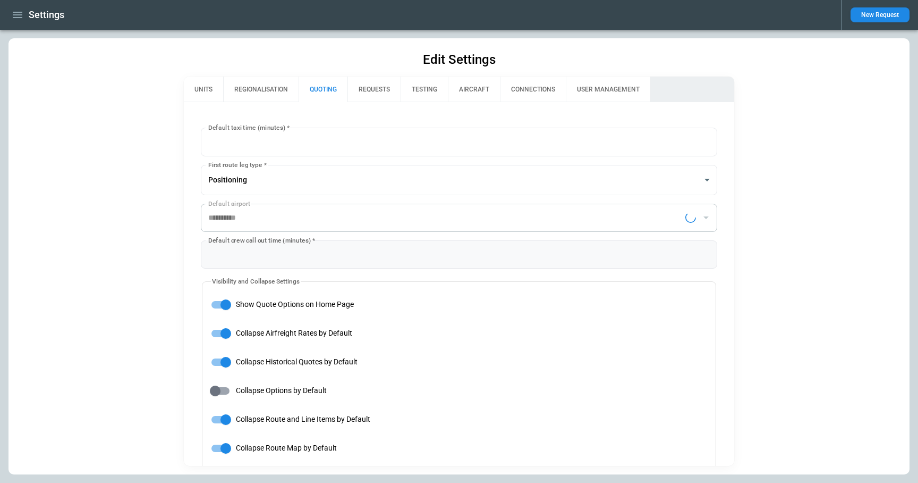
type input "**********"
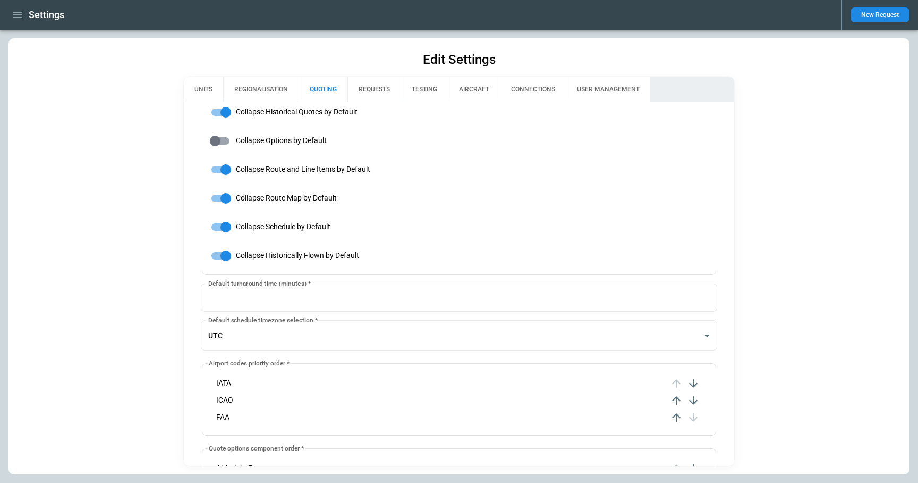
scroll to position [263, 0]
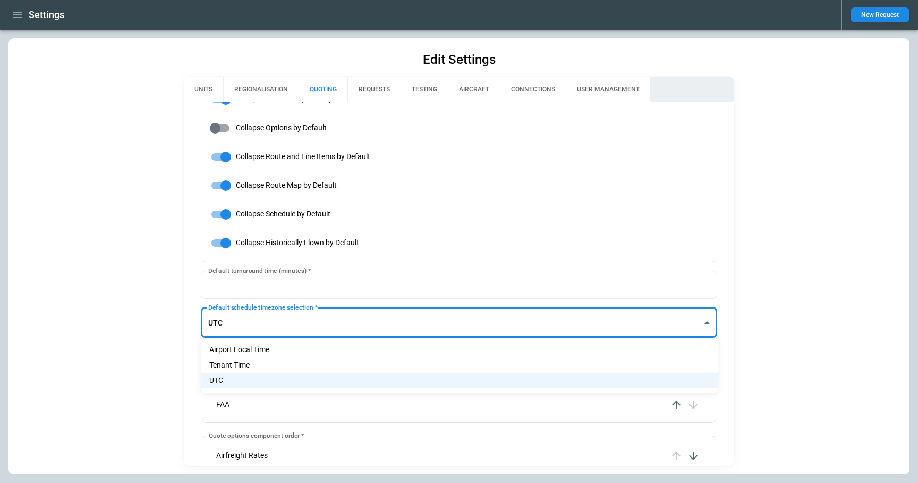
click at [292, 319] on body "**********" at bounding box center [459, 241] width 918 height 483
click at [281, 347] on li "Airport Local Time" at bounding box center [459, 349] width 517 height 15
type input "**********"
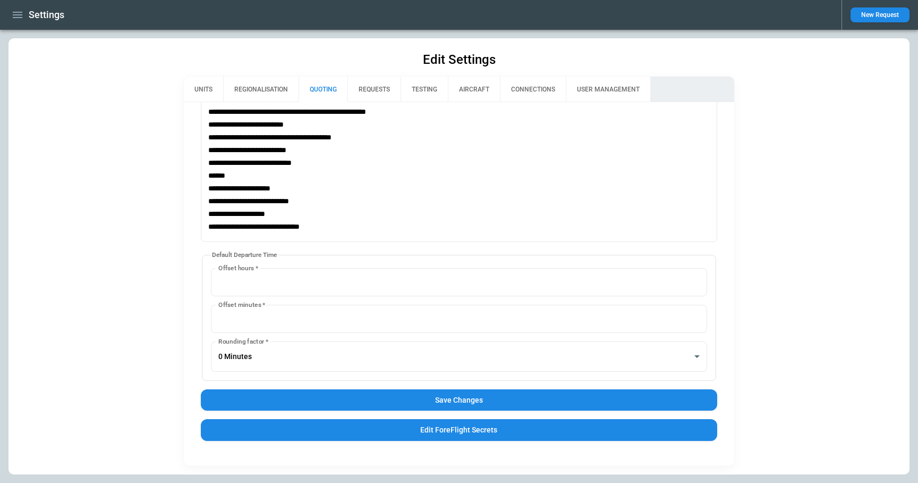
click at [370, 399] on button "Save Changes" at bounding box center [459, 400] width 517 height 22
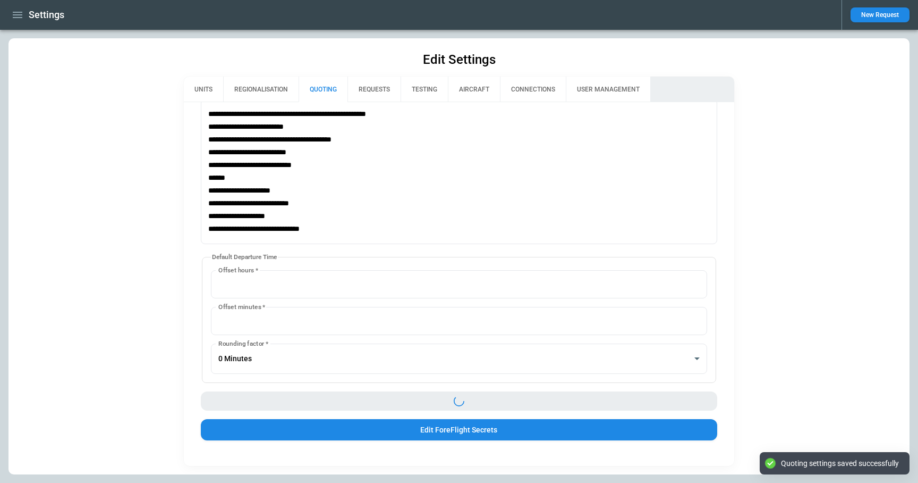
scroll to position [750, 0]
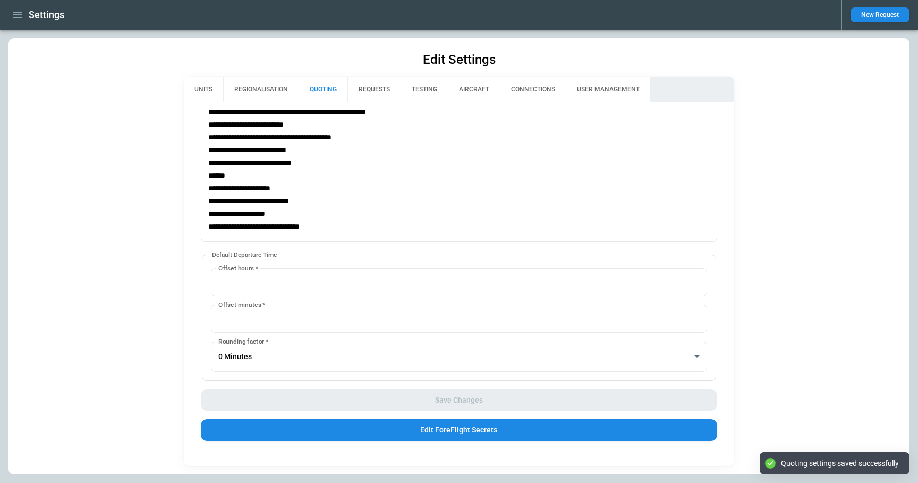
click at [16, 16] on icon "button" at bounding box center [17, 15] width 13 height 13
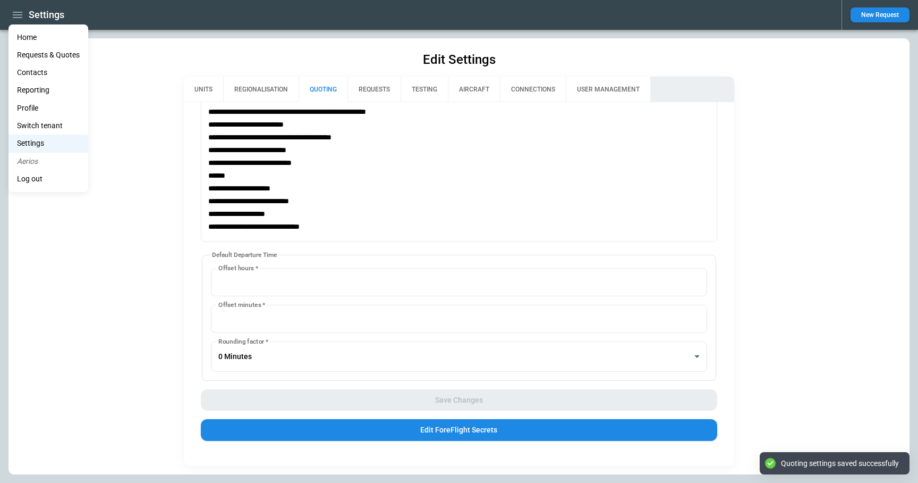
click at [32, 36] on li "Home" at bounding box center [49, 38] width 80 height 18
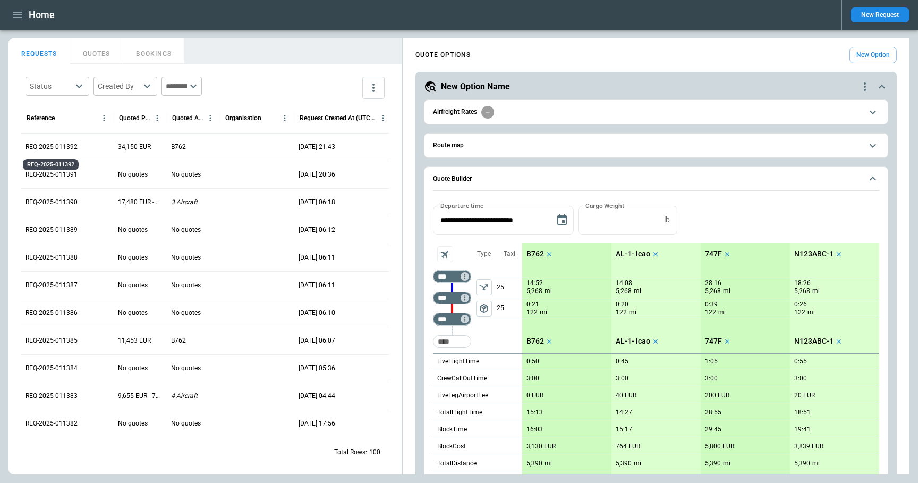
click at [64, 149] on p "REQ-2025-011392" at bounding box center [52, 146] width 52 height 9
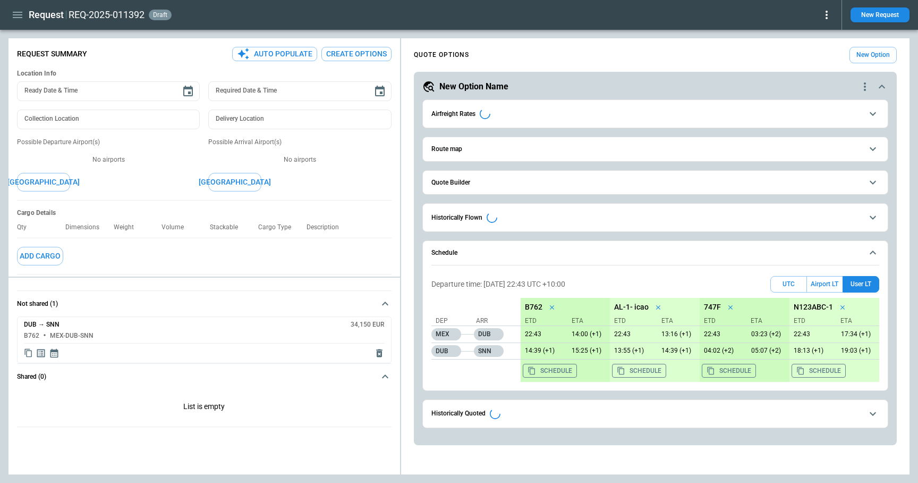
type textarea "*"
type input "**********"
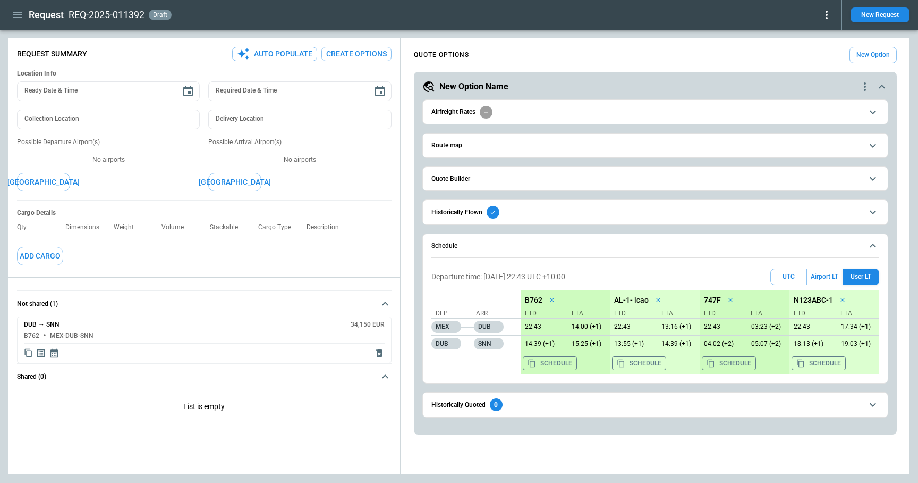
click at [54, 352] on icon "Display quote schedule" at bounding box center [54, 353] width 8 height 9
click at [225, 309] on div at bounding box center [459, 241] width 918 height 483
drag, startPoint x: 868, startPoint y: 50, endPoint x: 864, endPoint y: 55, distance: 6.4
click at [868, 50] on button "New Option" at bounding box center [873, 55] width 47 height 16
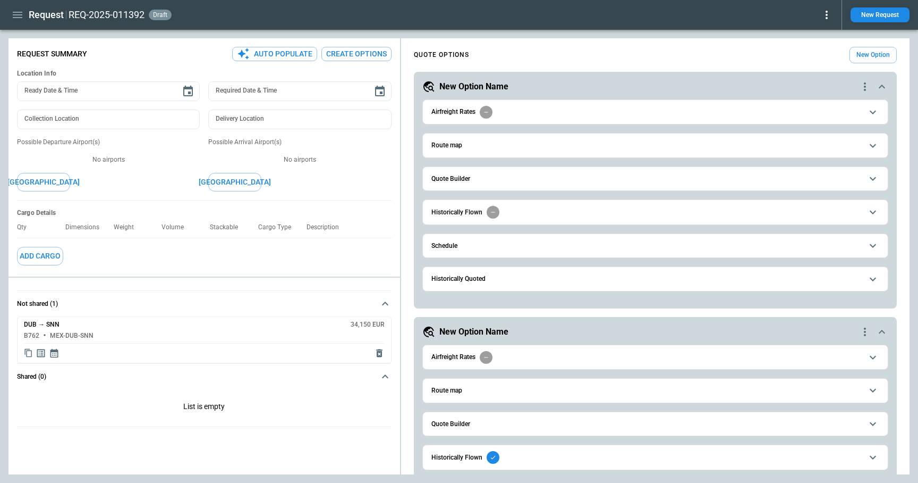
scroll to position [32, 0]
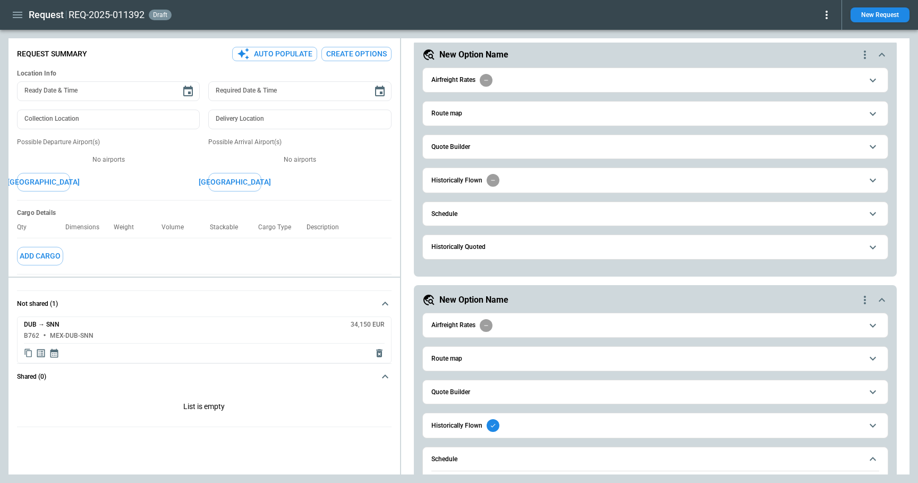
click at [652, 214] on span "Schedule" at bounding box center [647, 213] width 431 height 7
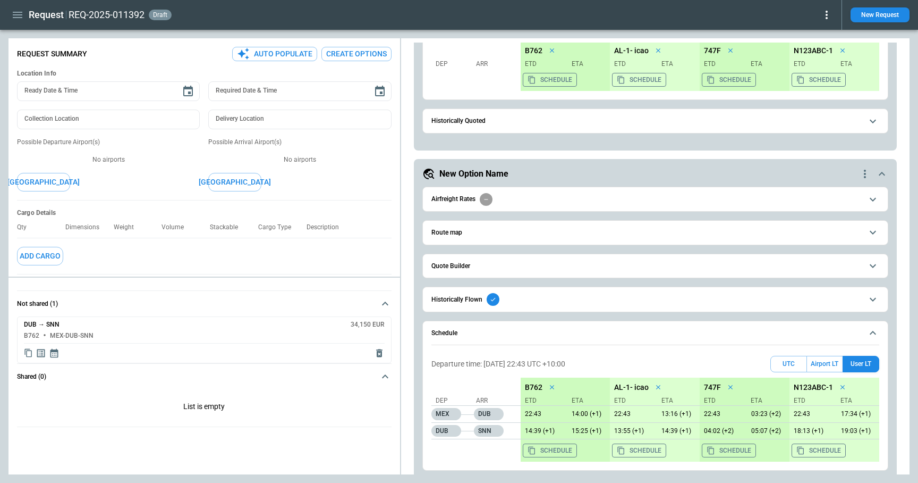
scroll to position [300, 0]
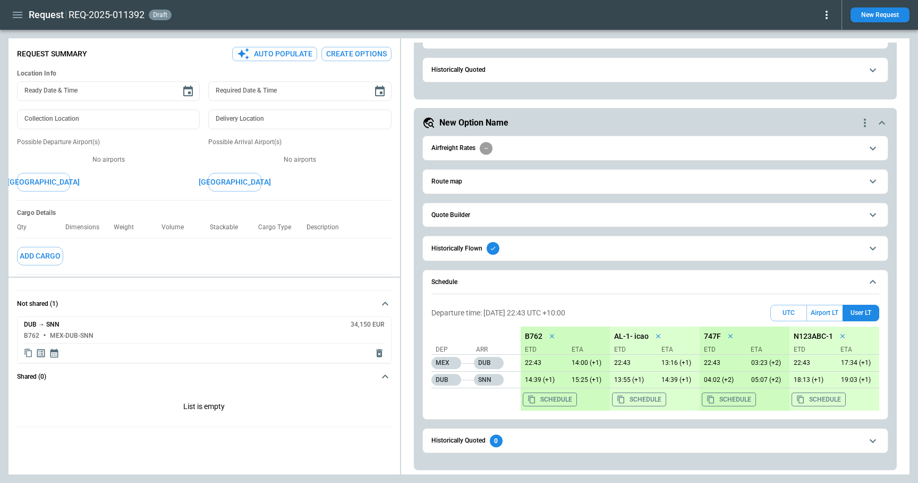
click at [22, 19] on icon "button" at bounding box center [17, 15] width 13 height 13
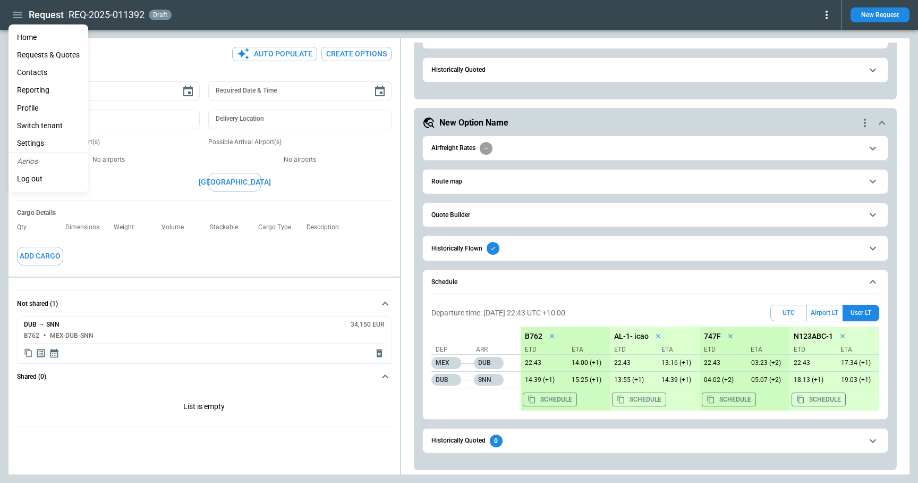
click at [46, 139] on li "Settings" at bounding box center [49, 143] width 80 height 18
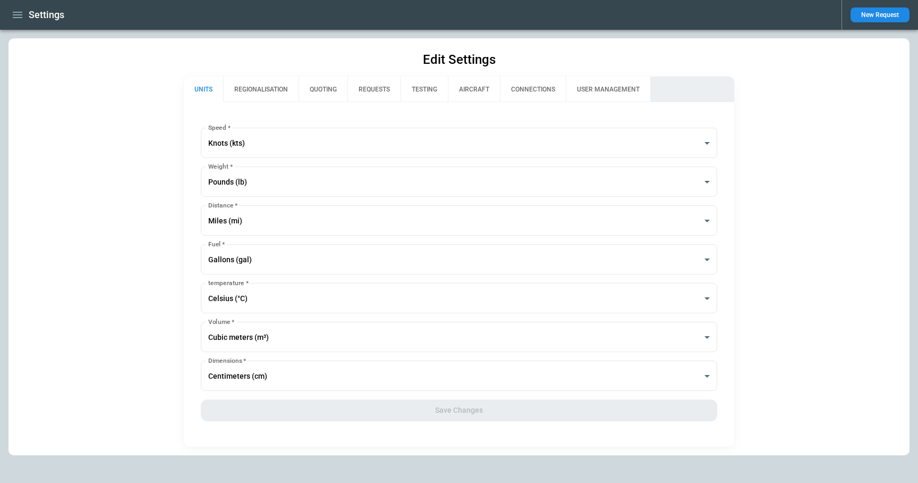
click at [14, 16] on icon "button" at bounding box center [17, 15] width 13 height 13
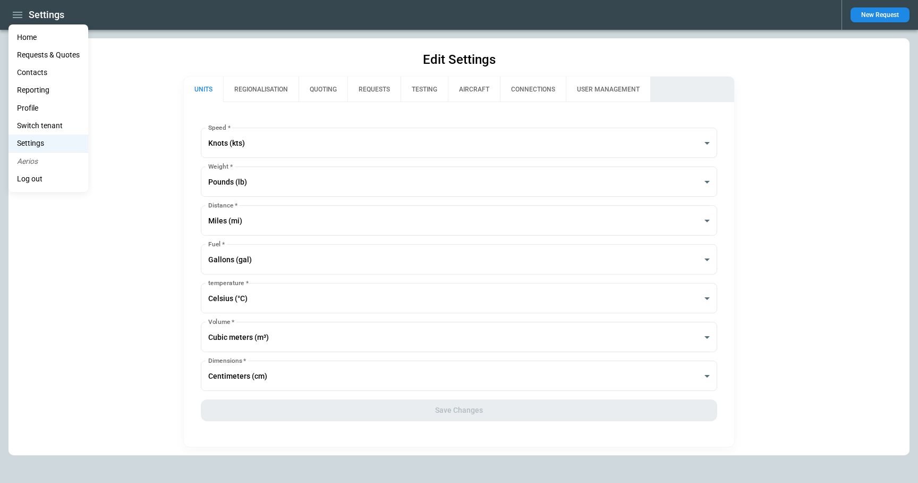
click at [31, 50] on Quotes "Requests & Quotes" at bounding box center [49, 55] width 80 height 18
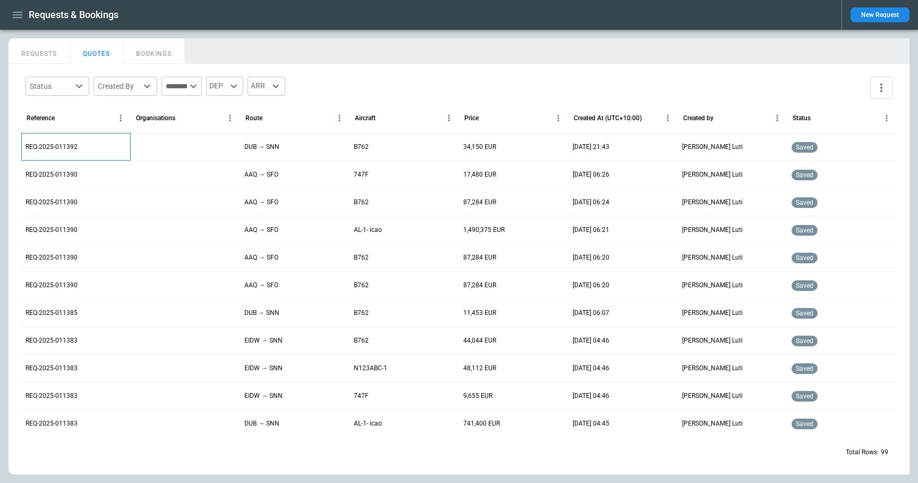
click at [64, 148] on p "REQ-2025-011392" at bounding box center [52, 146] width 52 height 9
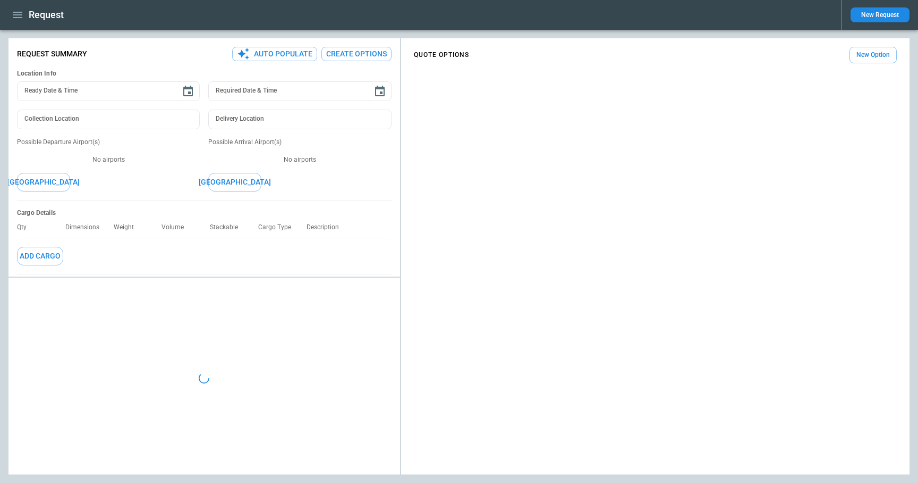
type textarea "*"
click at [794, 37] on main "FindBorderBarSize Request Summary Auto Populate Create Options Location Info Re…" at bounding box center [459, 256] width 918 height 453
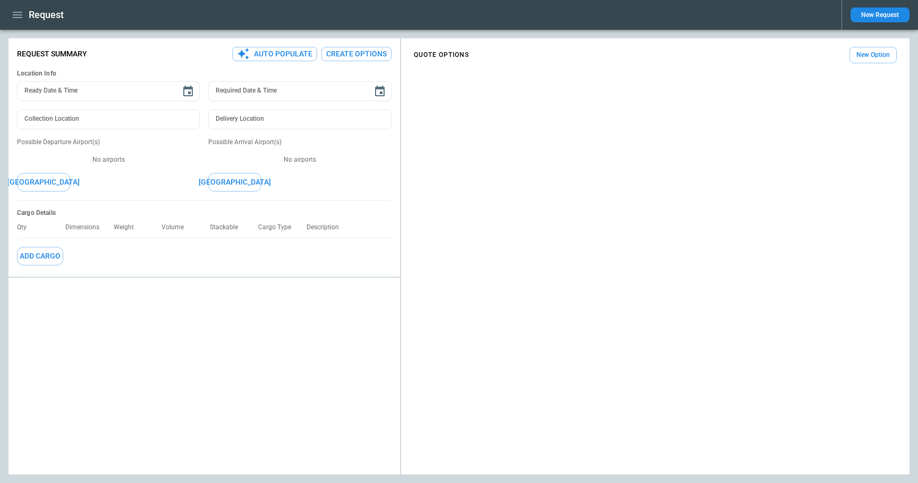
click at [326, 32] on main "FindBorderBarSize Request Summary Auto Populate Create Options Location Info Re…" at bounding box center [459, 256] width 918 height 453
type textarea "*"
click at [547, 34] on main "FindBorderBarSize Request Summary Auto Populate Create Options Location Info Re…" at bounding box center [459, 256] width 918 height 453
click at [18, 10] on icon "button" at bounding box center [17, 15] width 13 height 13
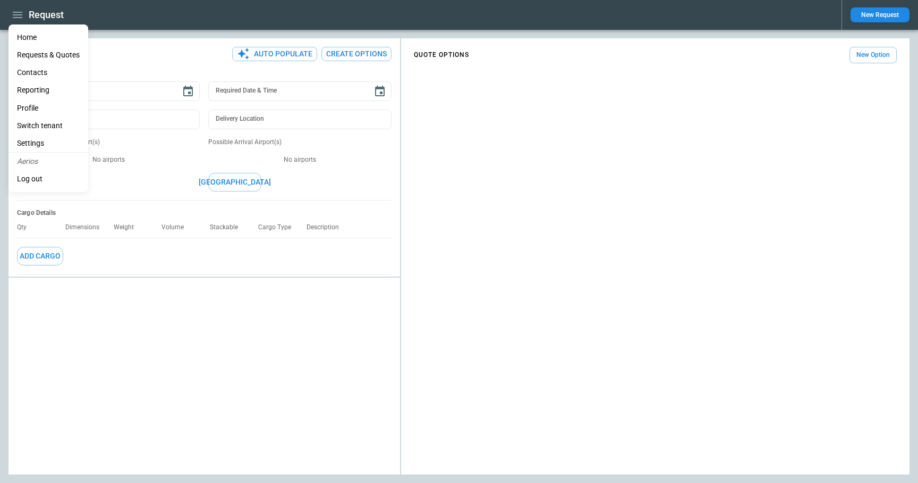
click at [53, 55] on Quotes "Requests & Quotes" at bounding box center [49, 55] width 80 height 18
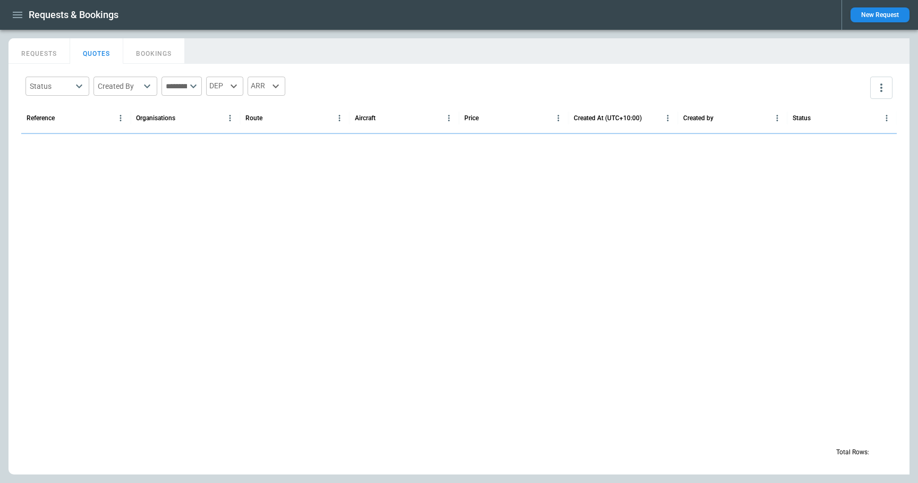
click at [40, 60] on button "REQUESTS" at bounding box center [40, 51] width 62 height 26
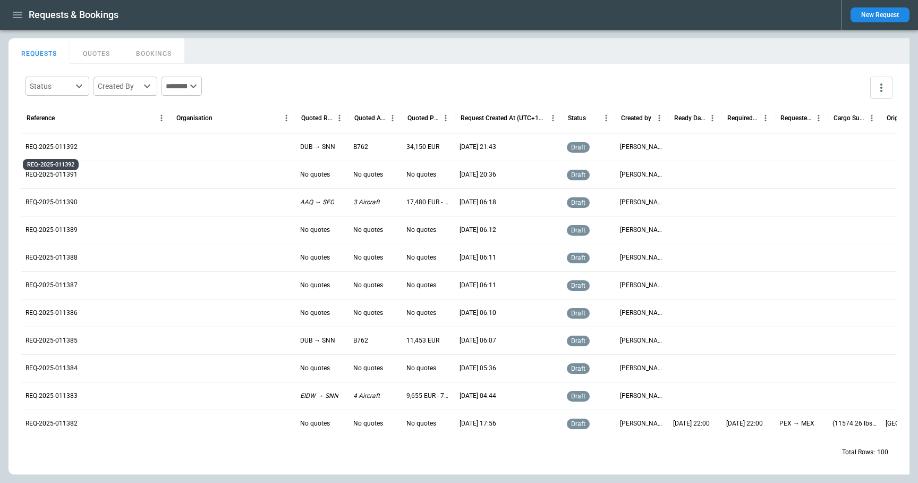
click at [58, 149] on p "REQ-2025-011392" at bounding box center [52, 146] width 52 height 9
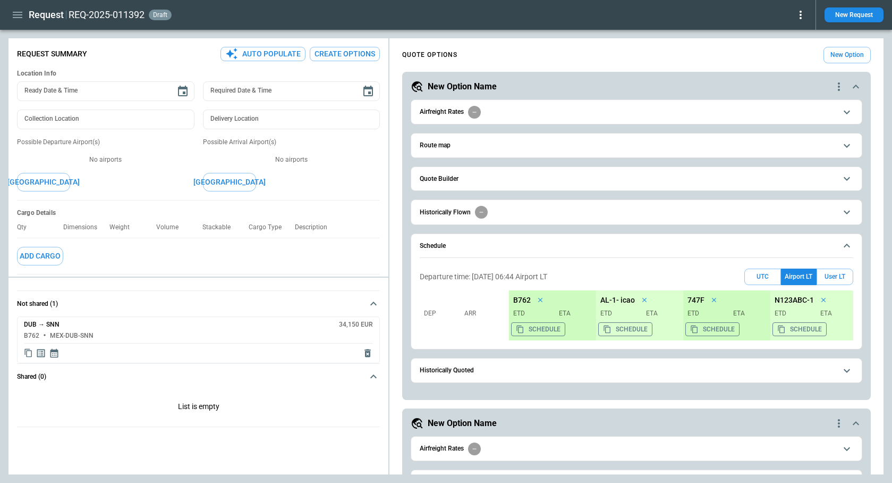
type textarea "*"
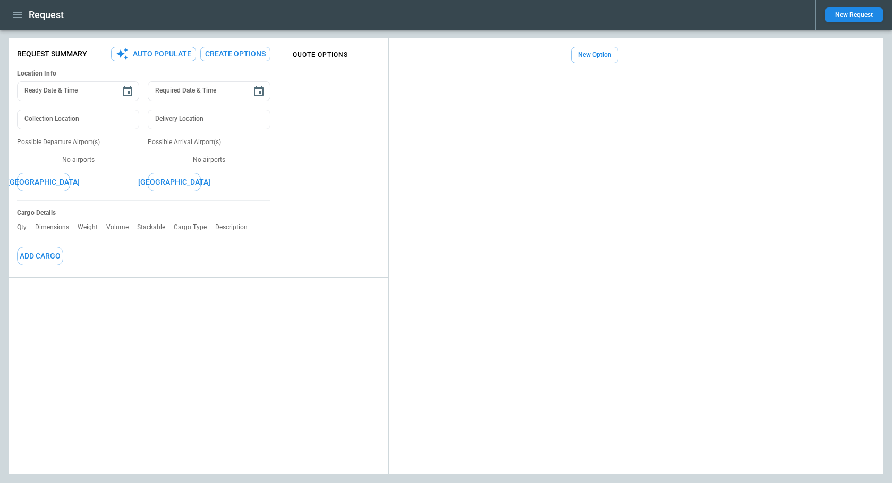
type textarea "*"
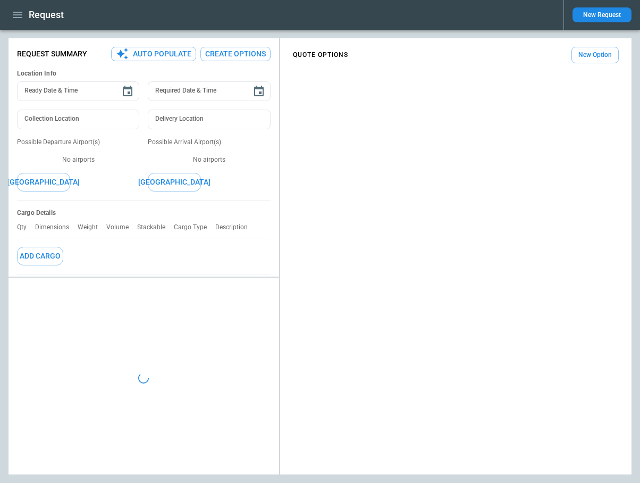
type textarea "*"
click at [581, 52] on button "New Option" at bounding box center [594, 55] width 47 height 16
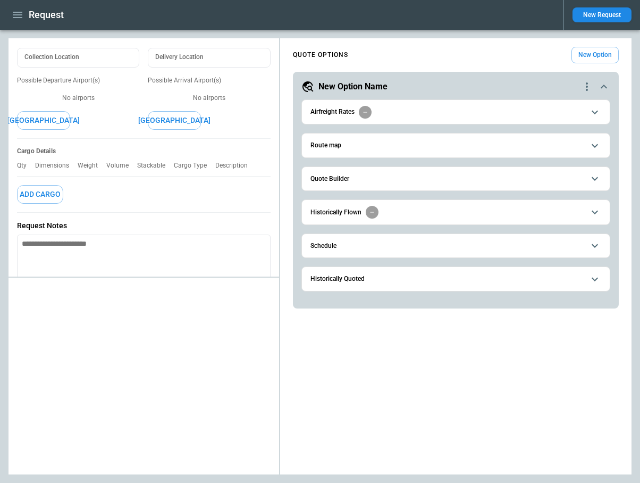
scroll to position [131, 0]
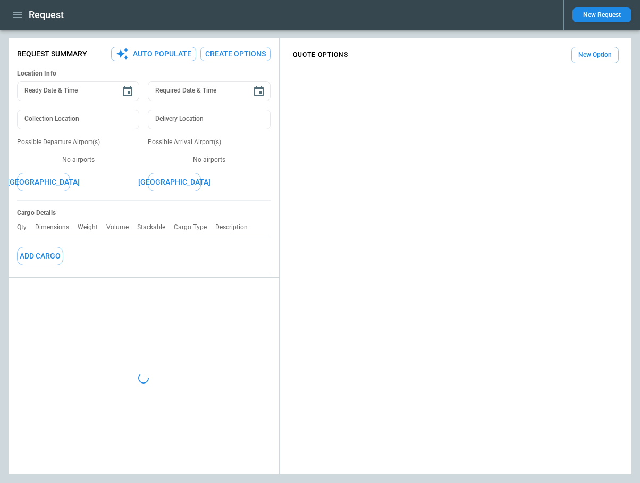
type textarea "*"
click at [588, 53] on button "New Option" at bounding box center [594, 55] width 47 height 16
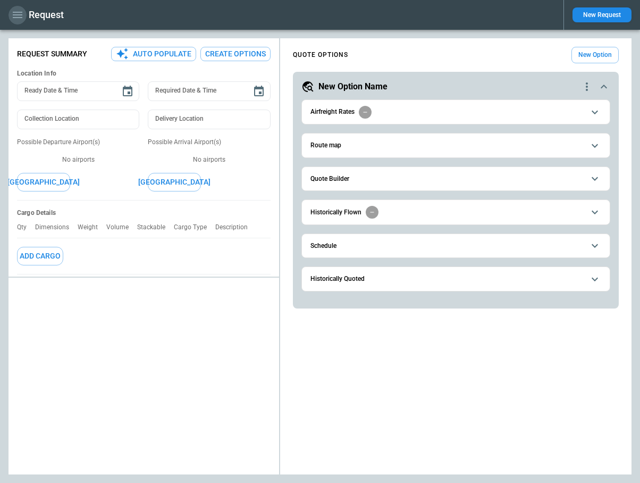
click at [14, 13] on icon "button" at bounding box center [17, 15] width 13 height 13
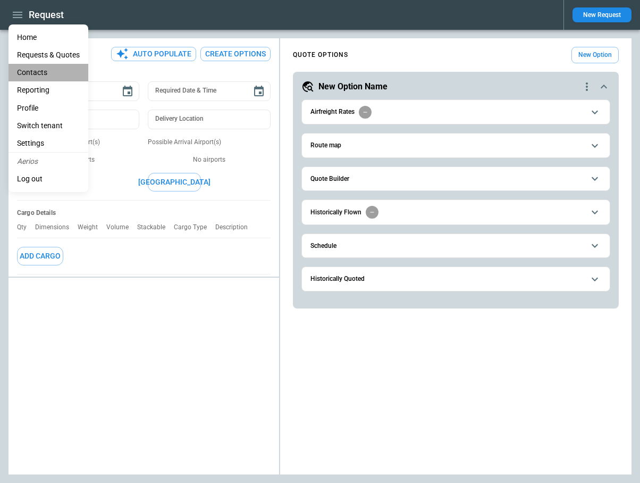
click at [40, 72] on li "Contacts" at bounding box center [49, 73] width 80 height 18
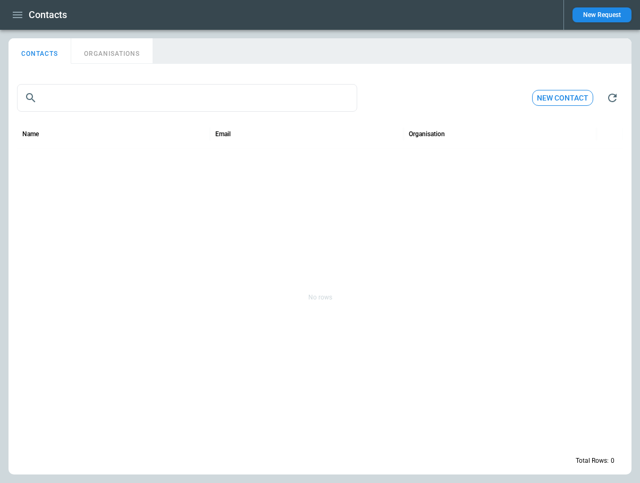
click at [541, 98] on button "New contact" at bounding box center [562, 98] width 61 height 16
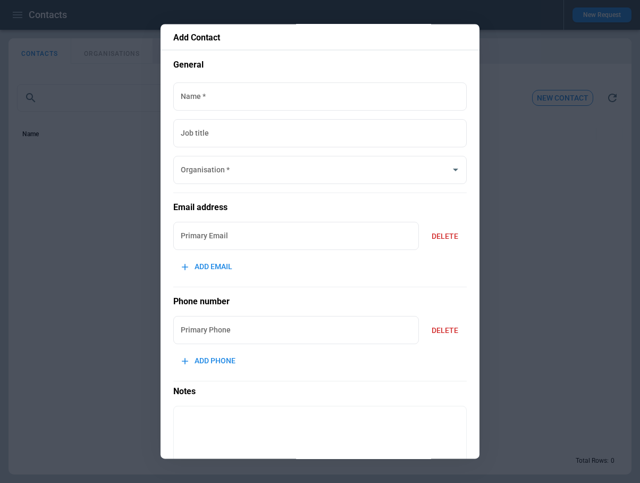
scroll to position [63, 0]
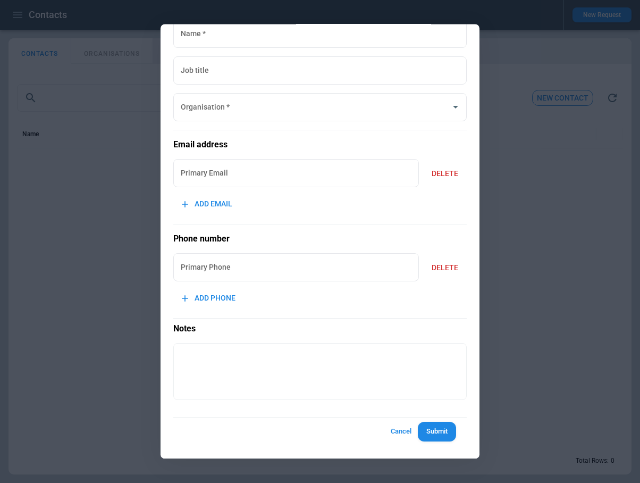
click at [396, 433] on button "Cancel" at bounding box center [401, 432] width 34 height 20
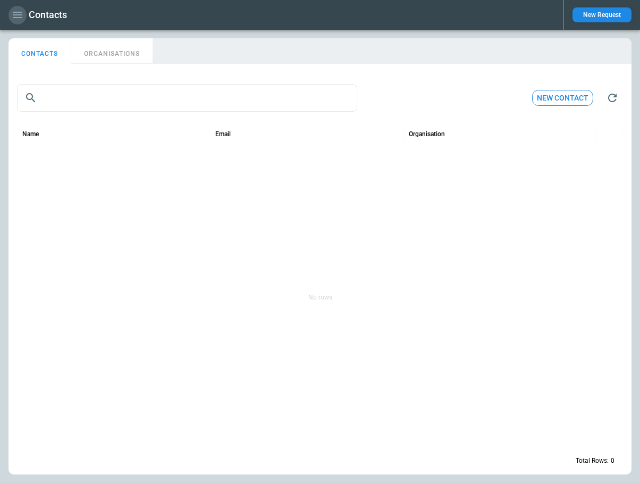
click at [15, 15] on icon "button" at bounding box center [18, 15] width 10 height 6
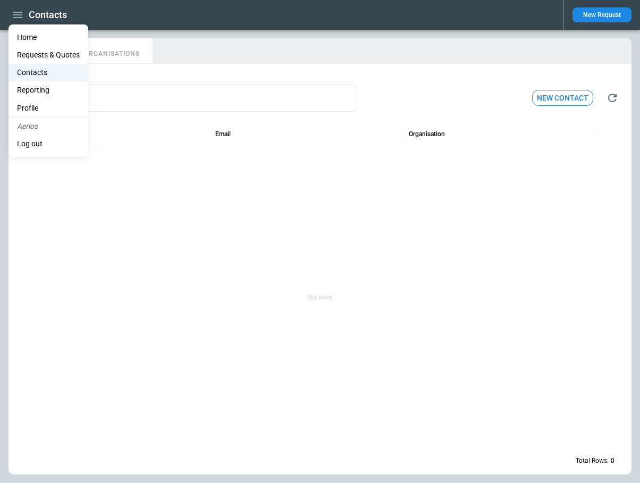
click at [35, 39] on li "Home" at bounding box center [49, 38] width 80 height 18
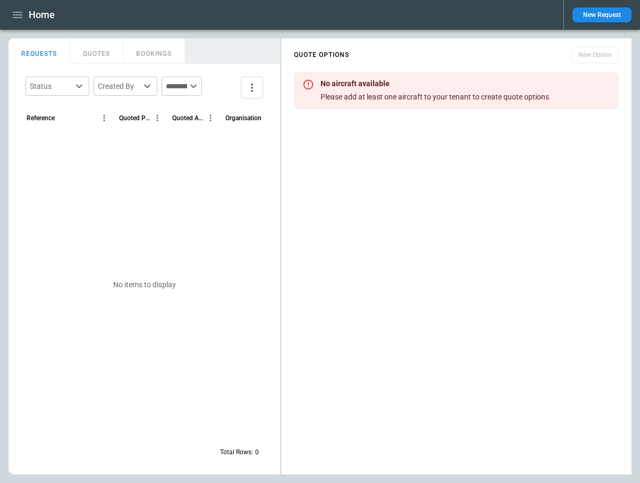
click at [587, 11] on button "New Request" at bounding box center [601, 14] width 59 height 15
click at [18, 16] on icon "button" at bounding box center [17, 15] width 13 height 13
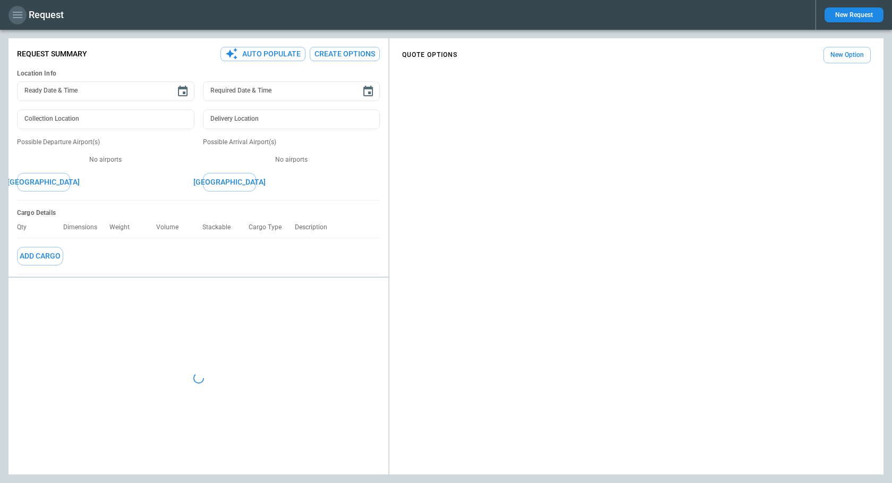
type textarea "*"
click at [18, 10] on icon "button" at bounding box center [17, 15] width 13 height 13
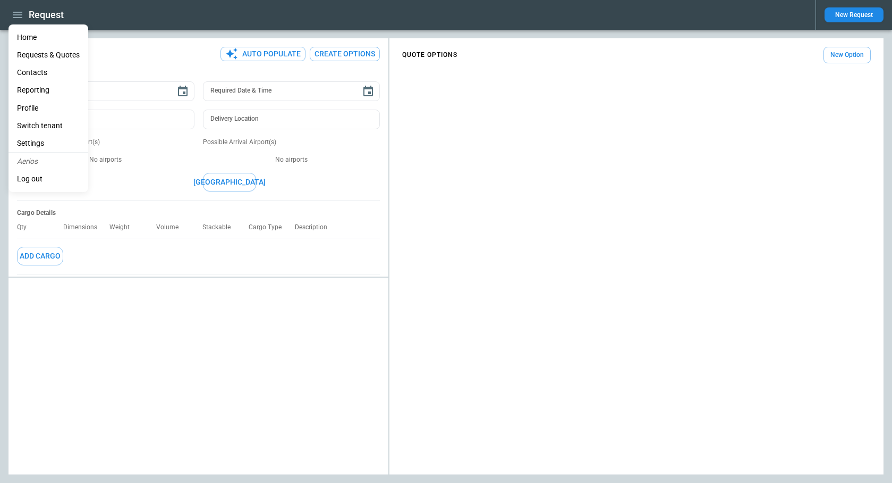
click at [38, 178] on li "Log out" at bounding box center [49, 179] width 80 height 18
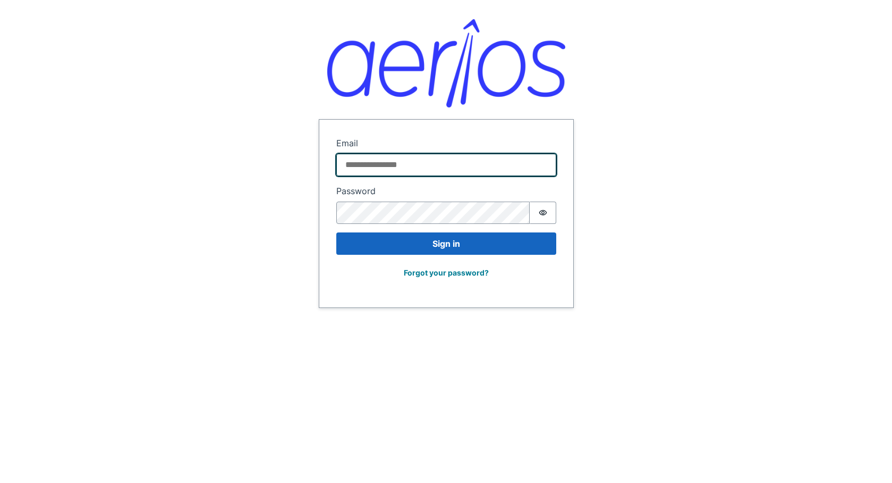
type input "**********"
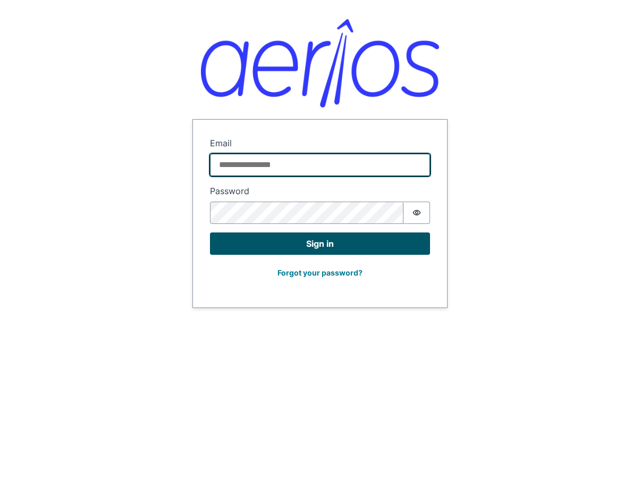
type input "**********"
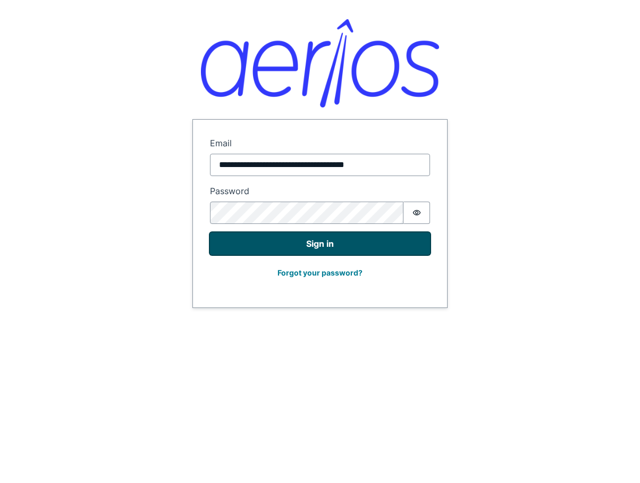
click at [321, 241] on button "Sign in" at bounding box center [320, 243] width 220 height 22
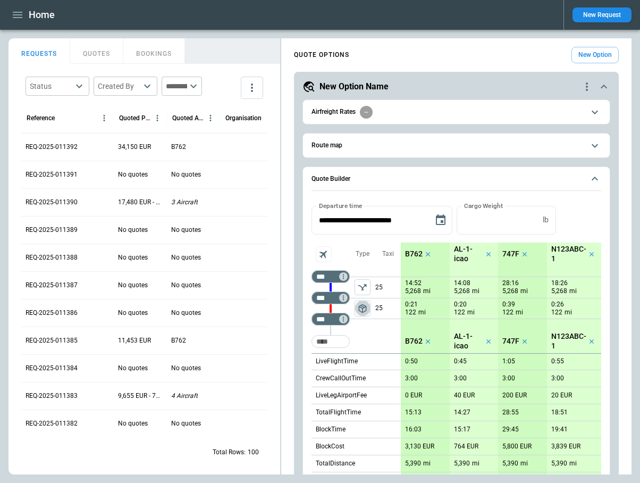
click at [363, 309] on span "package_2" at bounding box center [362, 308] width 11 height 11
click at [363, 309] on icon "left aligned" at bounding box center [362, 308] width 11 height 11
click at [329, 343] on input "Too short" at bounding box center [331, 341] width 34 height 19
type input "***"
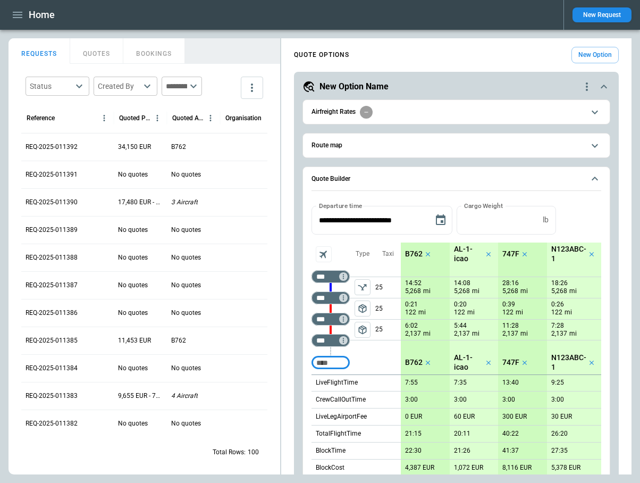
click at [360, 328] on span "package_2" at bounding box center [362, 329] width 11 height 11
click at [365, 304] on span "package_2" at bounding box center [362, 308] width 11 height 11
click at [362, 311] on icon "left aligned" at bounding box center [362, 308] width 11 height 11
click at [332, 311] on div "*** ​" at bounding box center [330, 318] width 38 height 21
click at [329, 308] on div "scrollable content" at bounding box center [330, 308] width 38 height 0
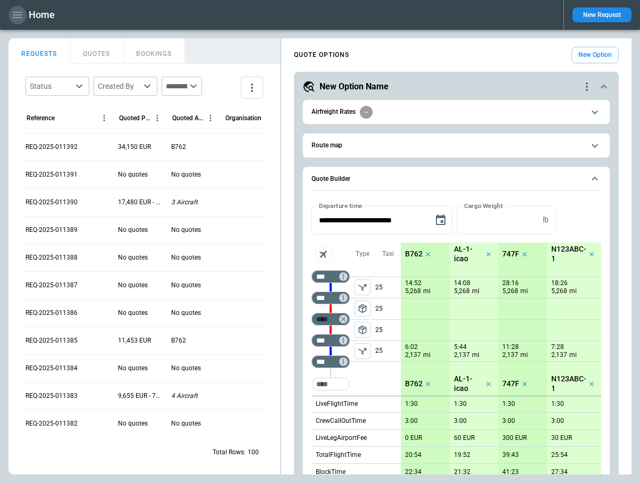
click at [19, 18] on icon "button" at bounding box center [17, 15] width 13 height 13
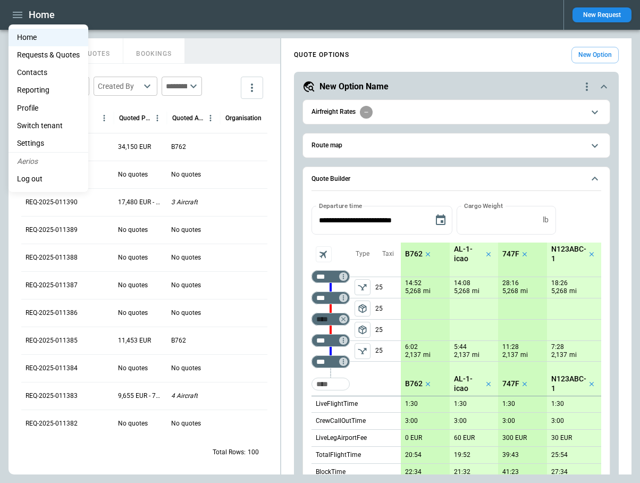
click at [40, 93] on li "Reporting" at bounding box center [49, 90] width 80 height 18
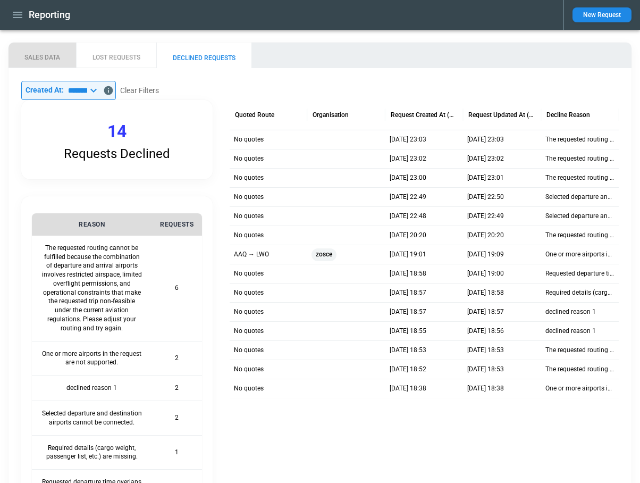
click at [40, 52] on button "SALES DATA" at bounding box center [42, 56] width 67 height 26
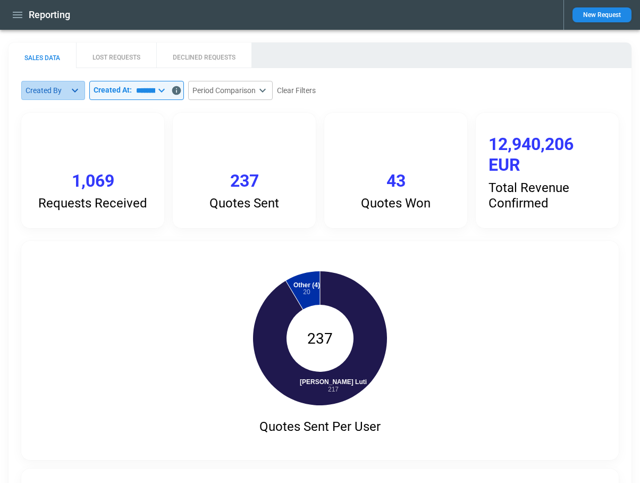
click at [66, 95] on body "Reporting New Request SALES DATA LOST REQUESTS DECLINED REQUESTS Created By ​ ​…" at bounding box center [320, 241] width 640 height 483
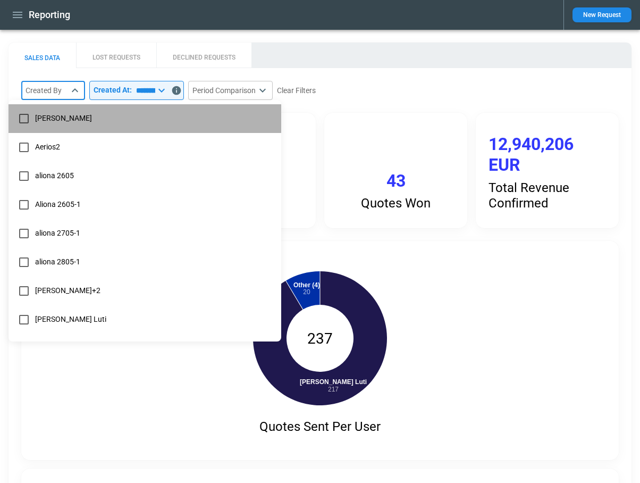
click at [41, 124] on li "[PERSON_NAME]" at bounding box center [145, 118] width 273 height 29
type input "**********"
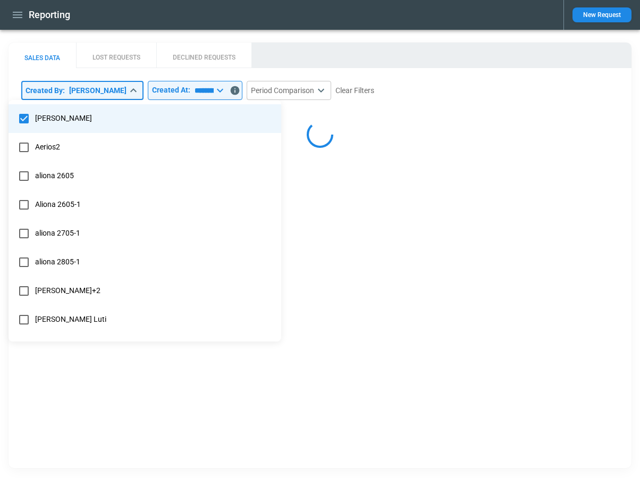
click at [320, 38] on div at bounding box center [320, 241] width 640 height 483
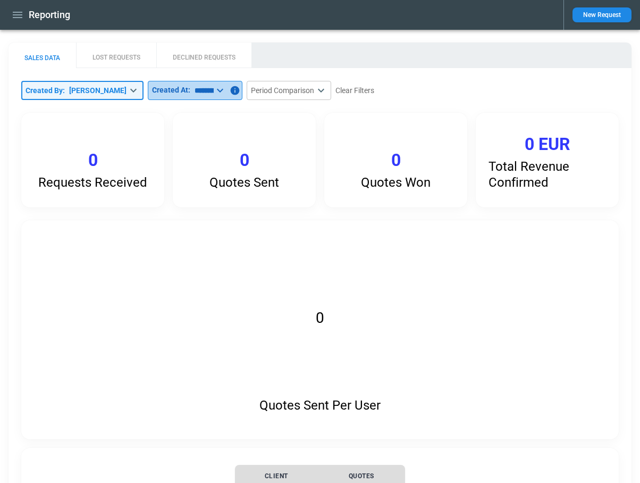
click at [207, 86] on input "*********" at bounding box center [201, 90] width 23 height 19
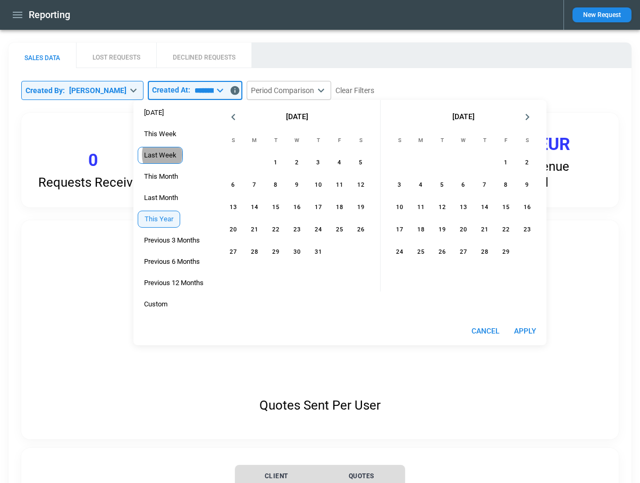
click at [162, 155] on span "Last Week" at bounding box center [160, 155] width 44 height 9
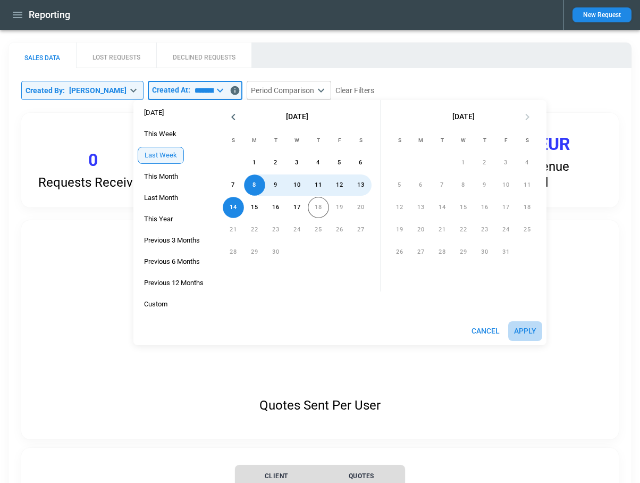
click at [521, 329] on button "Apply" at bounding box center [525, 331] width 34 height 20
type input "*********"
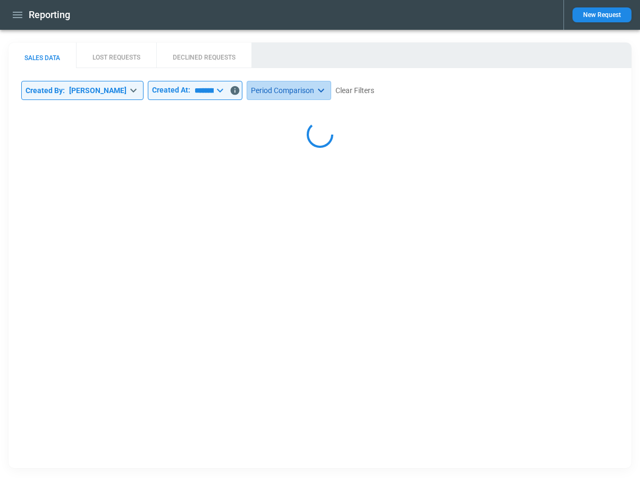
click at [300, 94] on body "**********" at bounding box center [320, 241] width 640 height 483
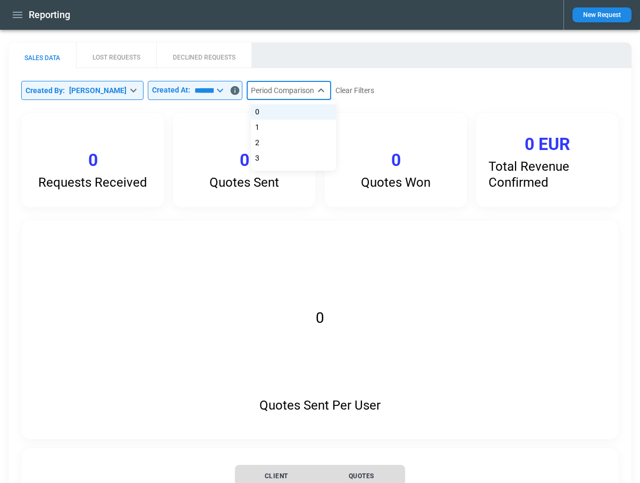
click at [278, 157] on li "3" at bounding box center [293, 157] width 85 height 15
type input "*"
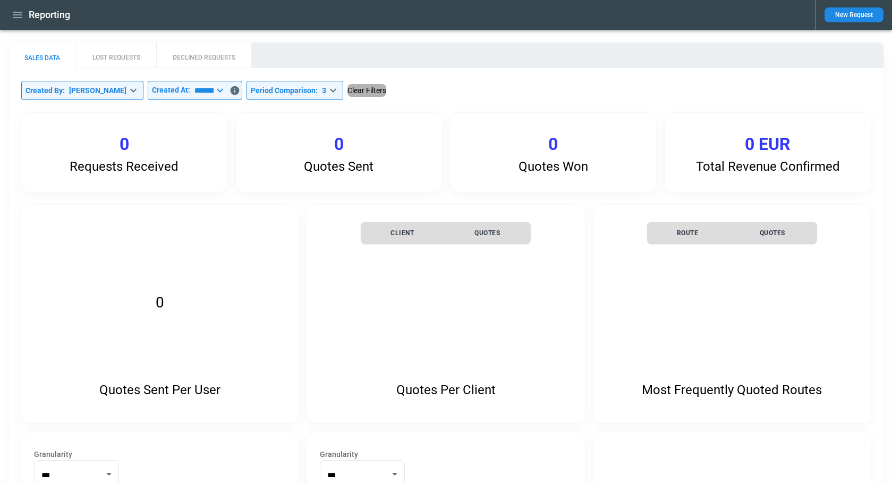
click at [354, 94] on button "Clear Filters" at bounding box center [367, 90] width 39 height 13
type input "*"
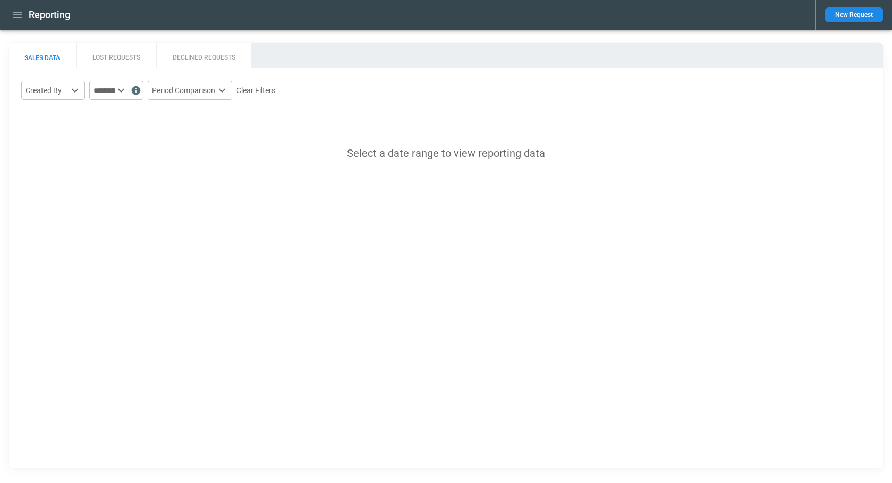
click at [125, 56] on button "LOST REQUESTS" at bounding box center [116, 56] width 80 height 26
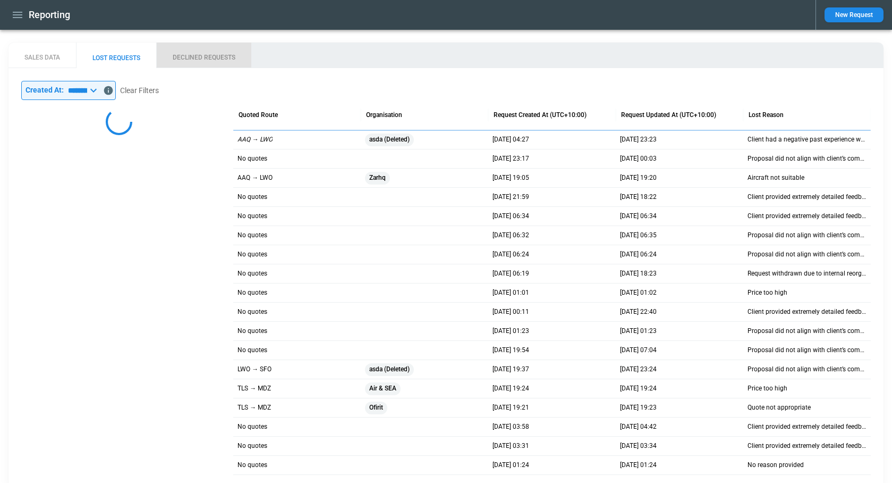
click at [201, 54] on button "DECLINED REQUESTS" at bounding box center [203, 56] width 95 height 26
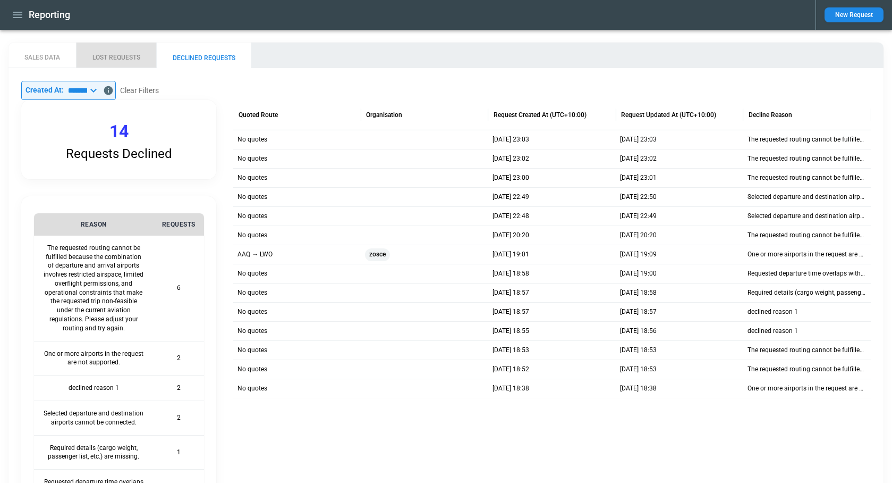
click at [107, 56] on button "LOST REQUESTS" at bounding box center [116, 56] width 80 height 26
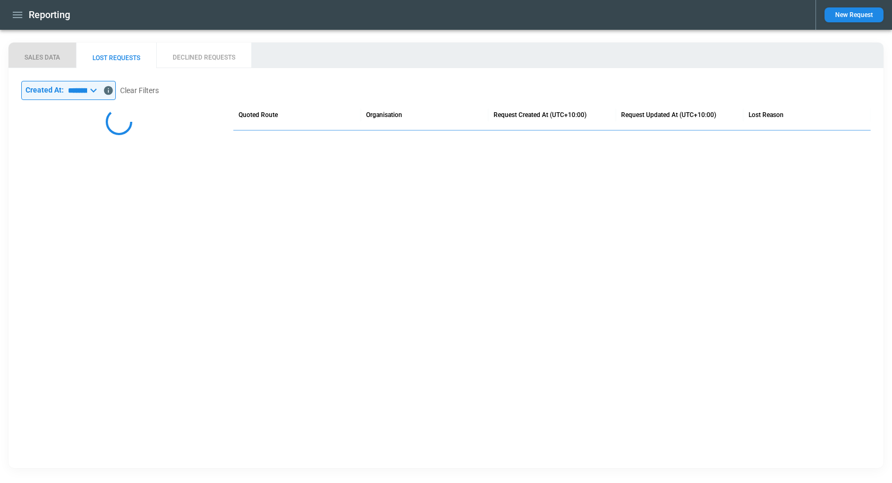
click at [43, 49] on button "SALES DATA" at bounding box center [42, 56] width 67 height 26
